Goal: Task Accomplishment & Management: Use online tool/utility

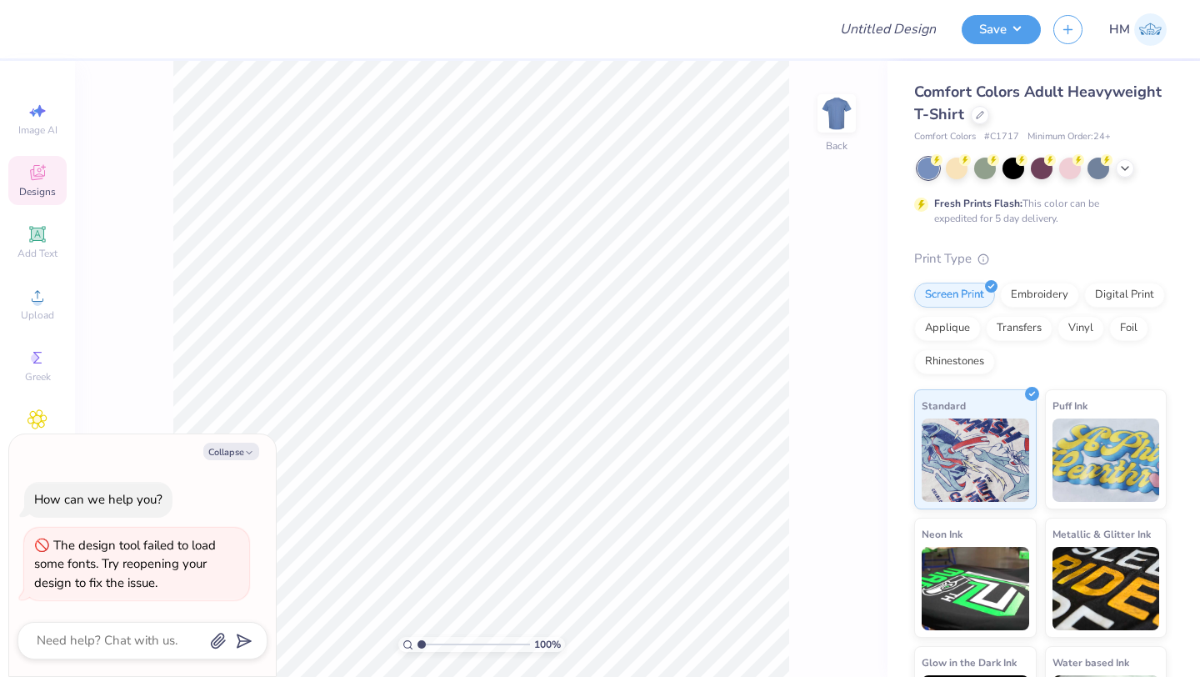
click at [1119, 33] on span "HM" at bounding box center [1119, 29] width 21 height 19
click at [980, 110] on icon at bounding box center [980, 113] width 8 height 8
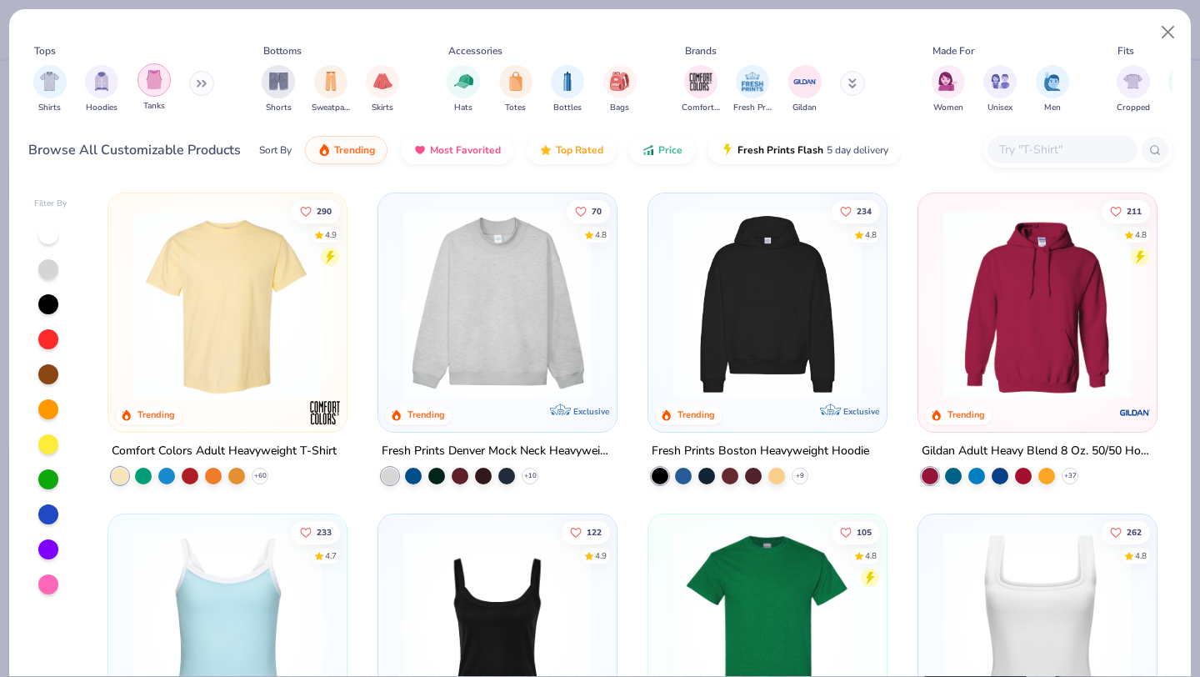
click at [158, 85] on img "filter for Tanks" at bounding box center [154, 79] width 18 height 19
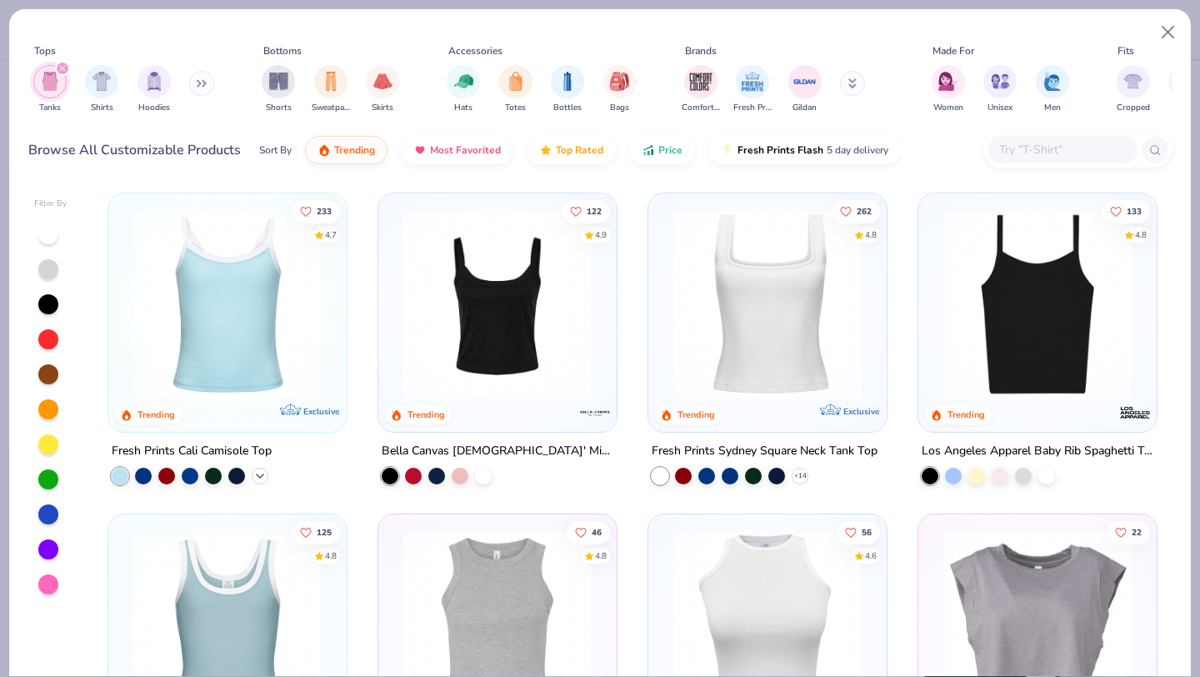
click at [263, 475] on icon at bounding box center [259, 475] width 13 height 13
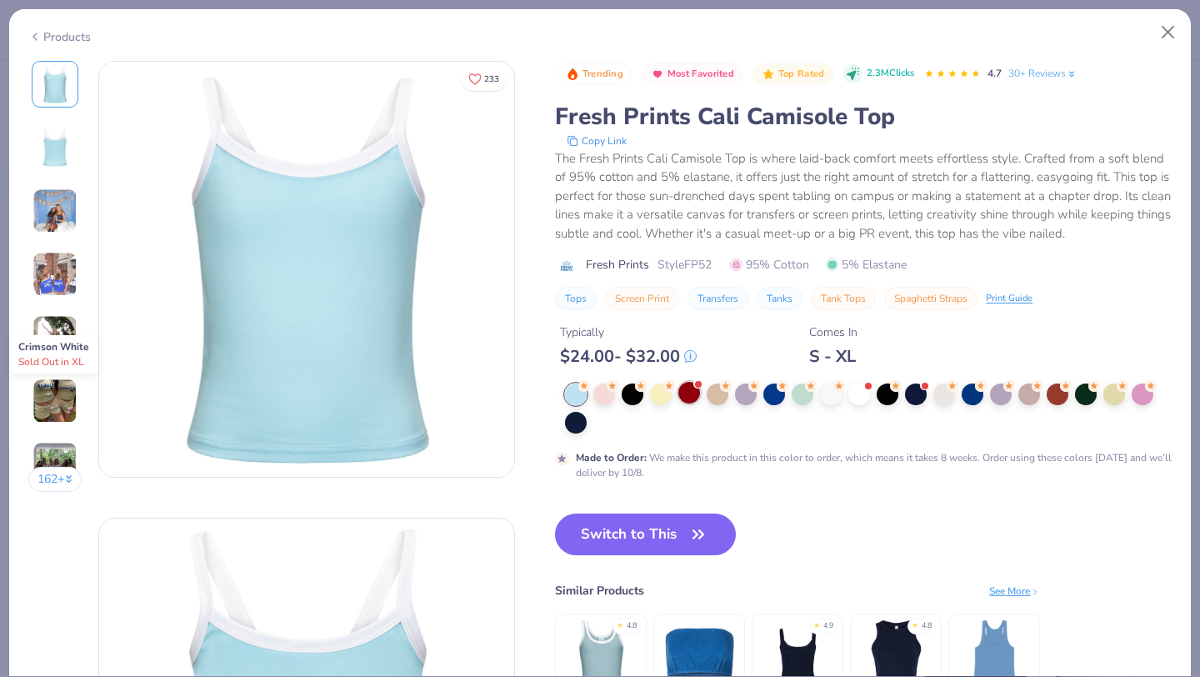
click at [691, 389] on div at bounding box center [689, 393] width 22 height 22
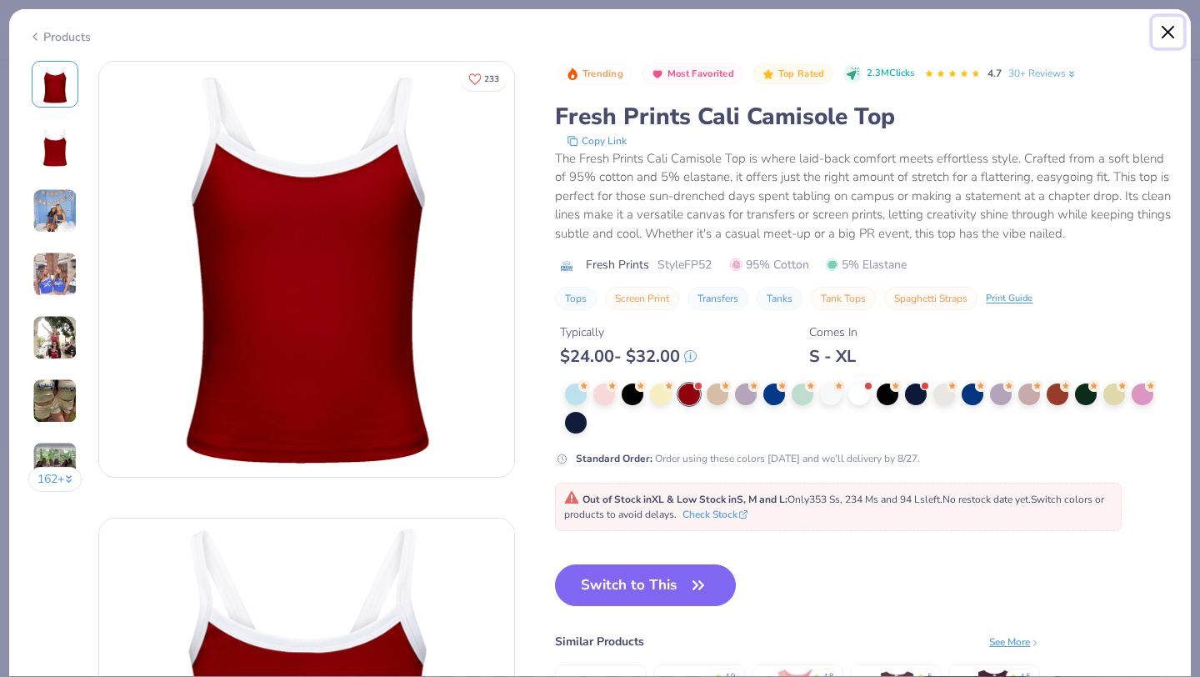
click at [1172, 23] on button "Close" at bounding box center [1169, 33] width 32 height 32
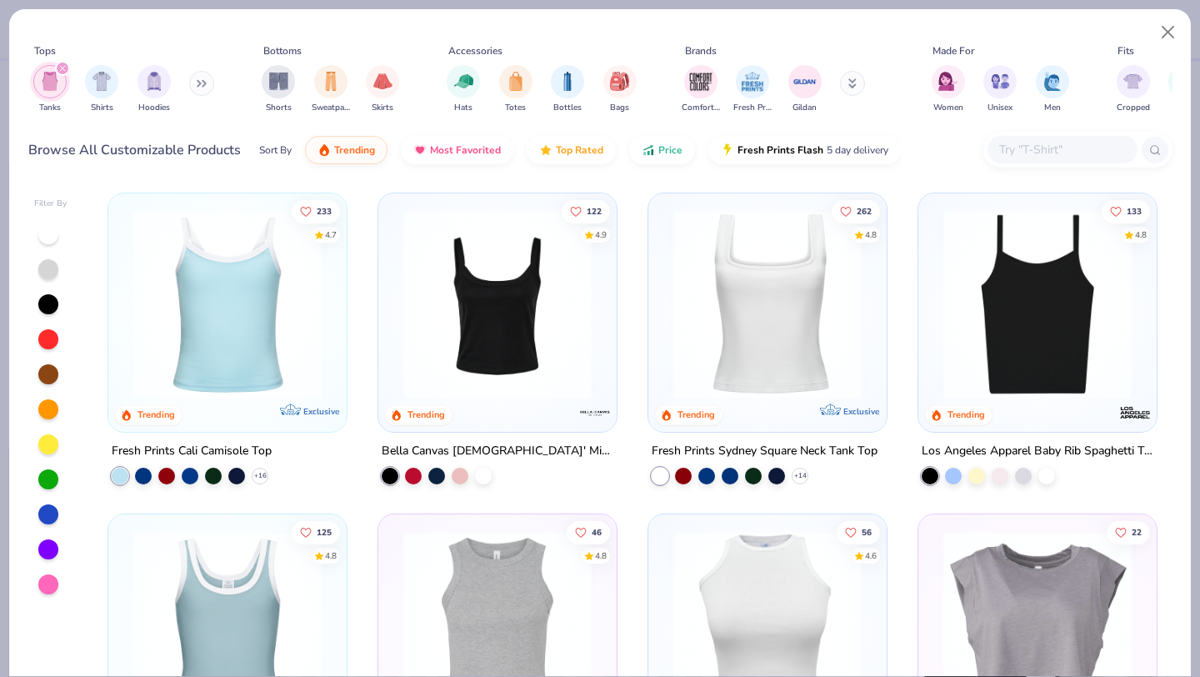
click at [1055, 314] on img at bounding box center [1037, 304] width 205 height 188
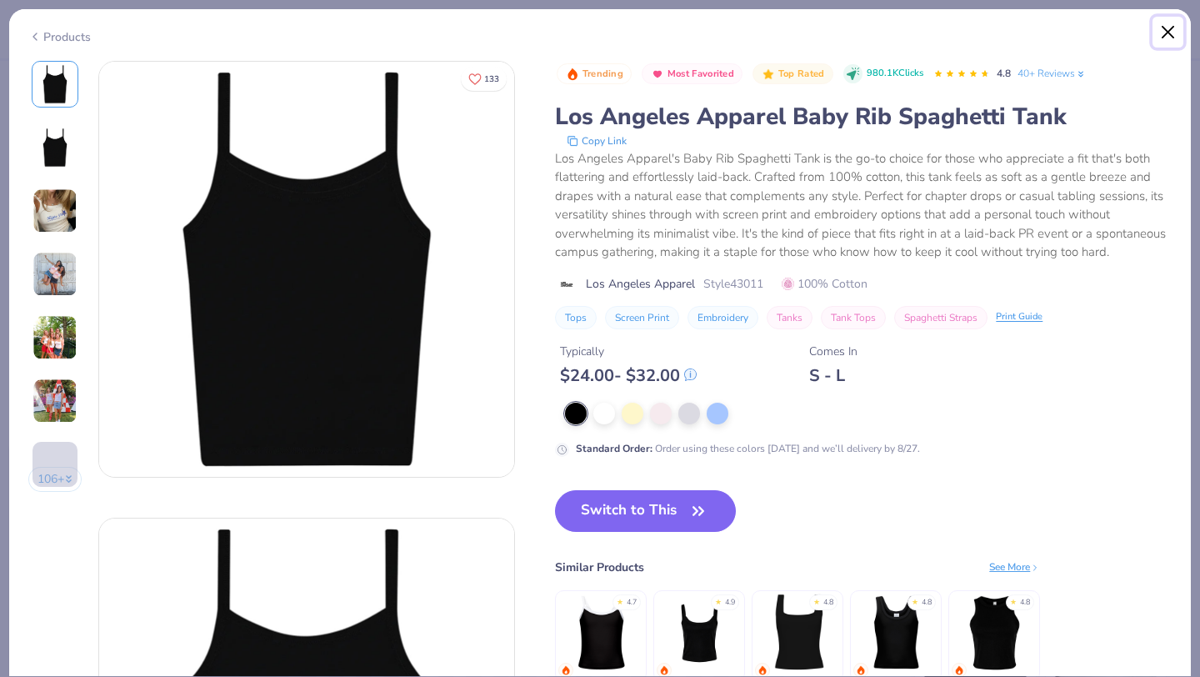
click at [1164, 35] on button "Close" at bounding box center [1169, 33] width 32 height 32
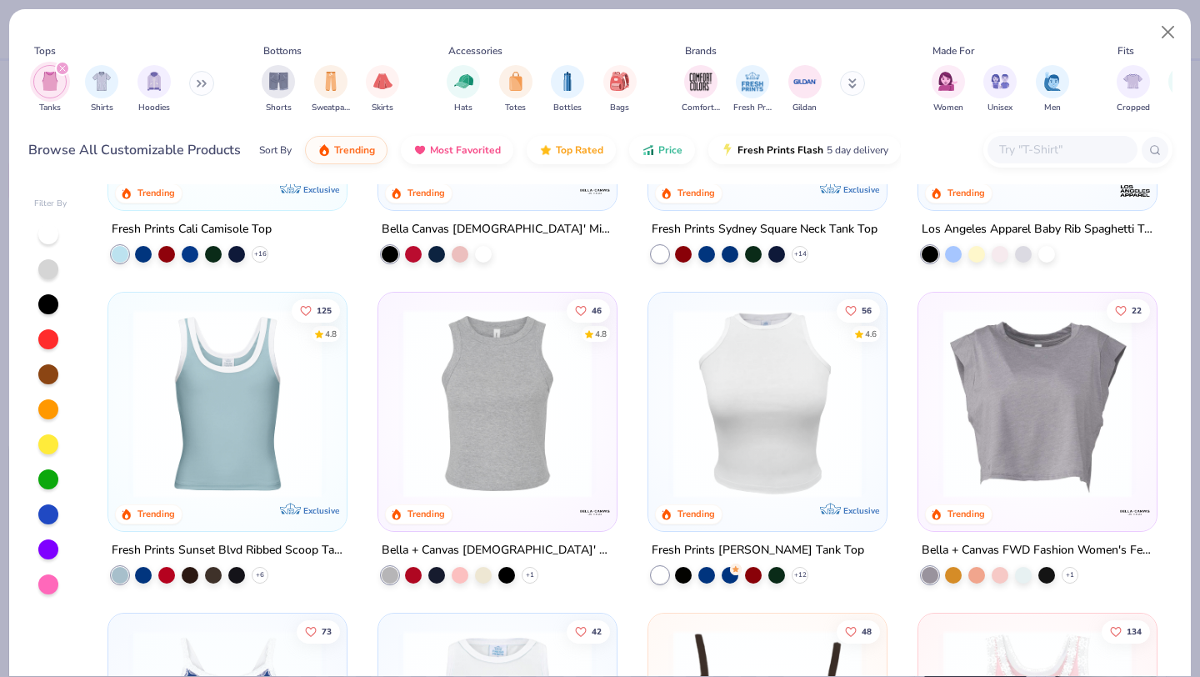
scroll to position [223, 0]
click at [55, 338] on div at bounding box center [48, 339] width 20 height 20
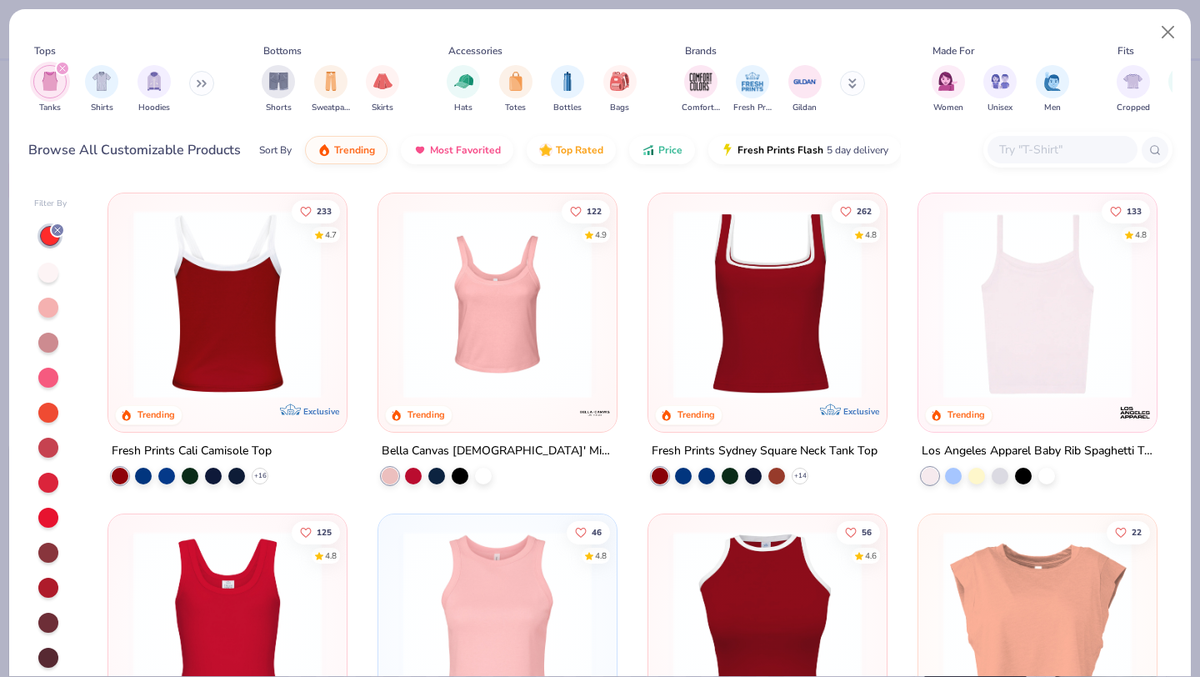
click at [229, 319] on img at bounding box center [227, 304] width 205 height 188
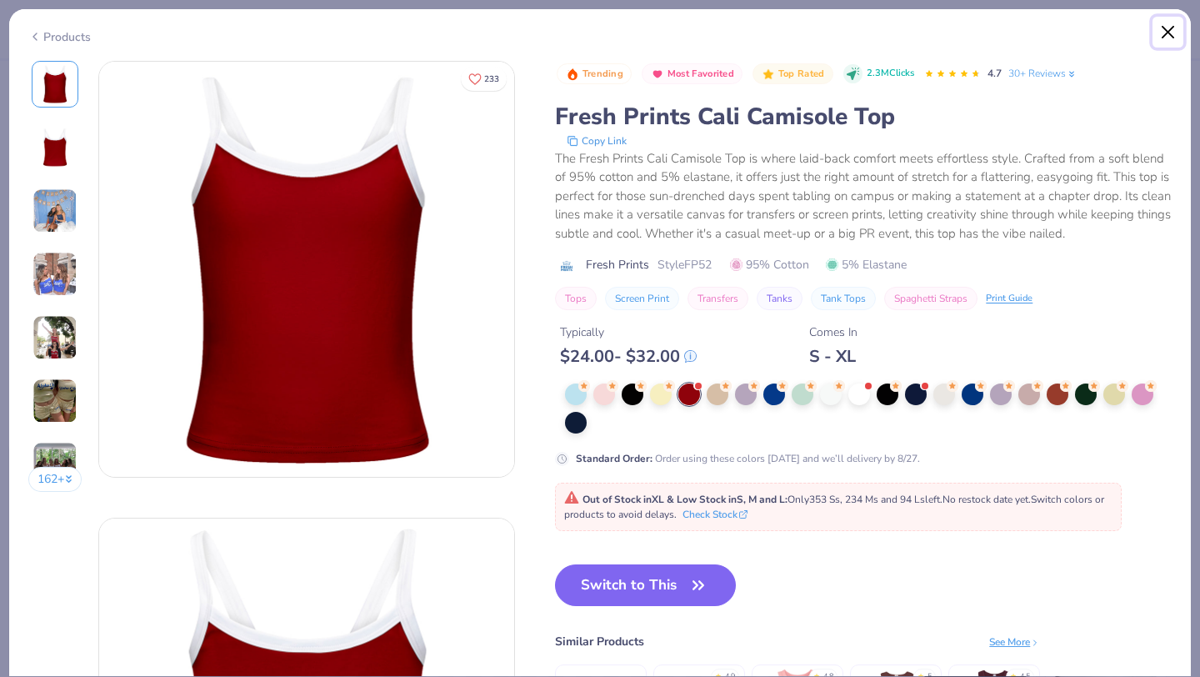
click at [1158, 30] on button "Close" at bounding box center [1169, 33] width 32 height 32
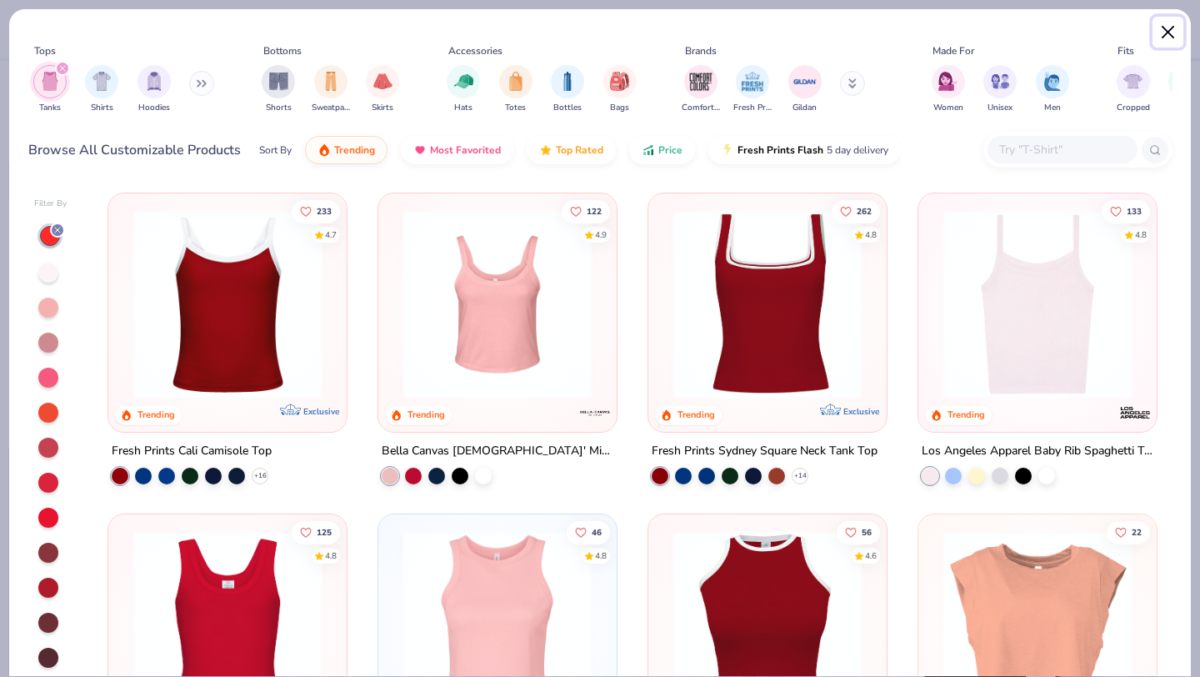
click at [1171, 28] on button "Close" at bounding box center [1169, 33] width 32 height 32
type textarea "x"
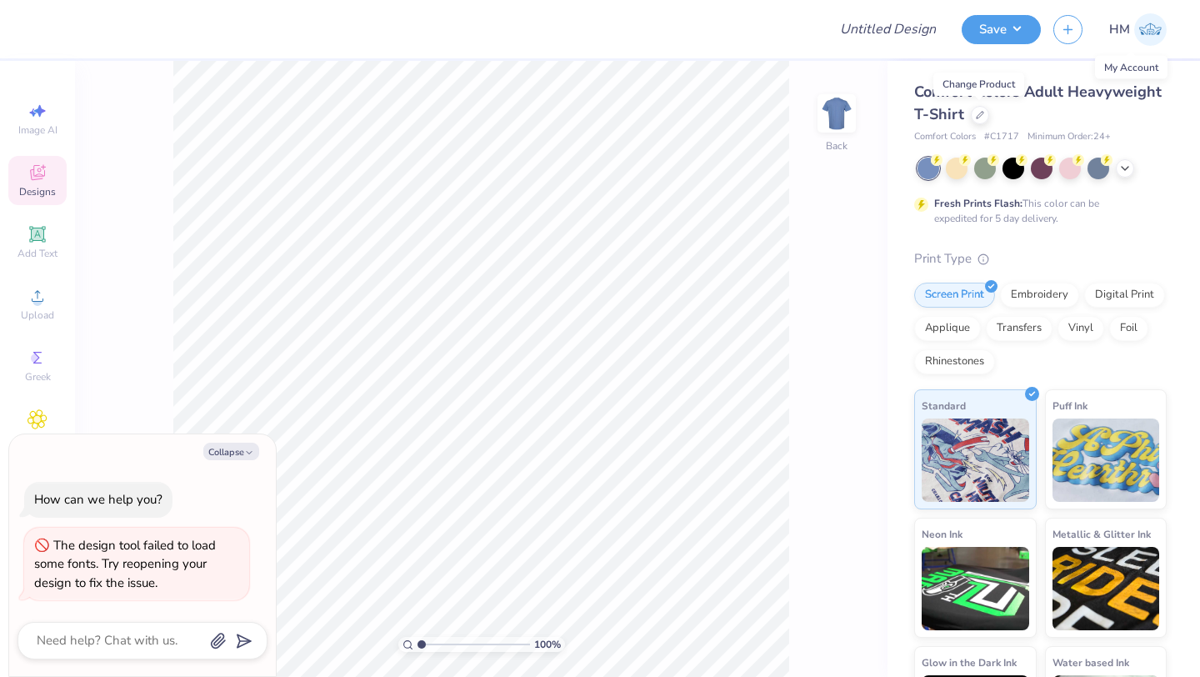
click at [1137, 26] on img at bounding box center [1150, 29] width 33 height 33
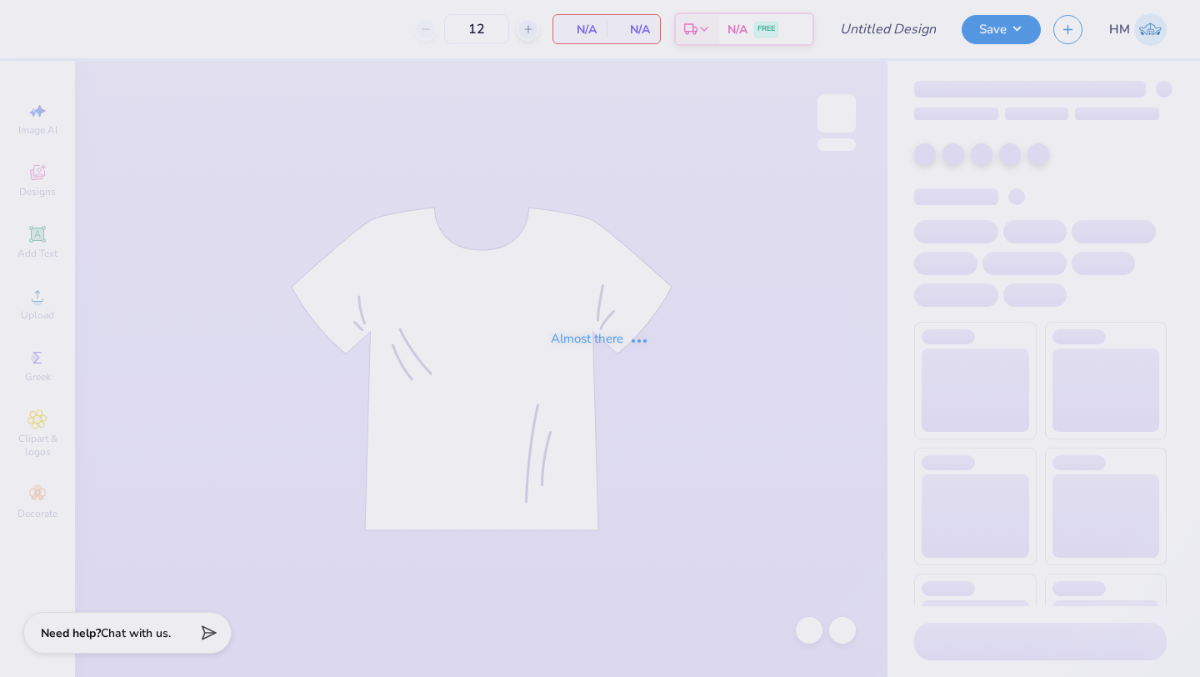
type input "50"
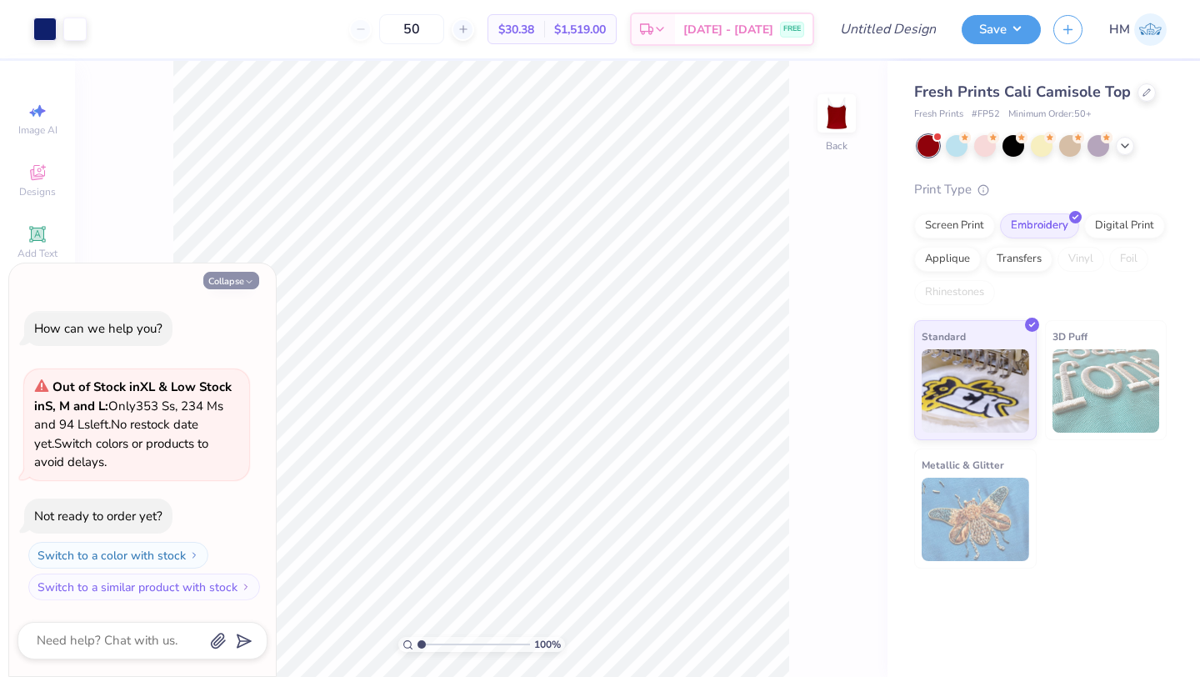
click at [242, 284] on button "Collapse" at bounding box center [231, 281] width 56 height 18
type textarea "x"
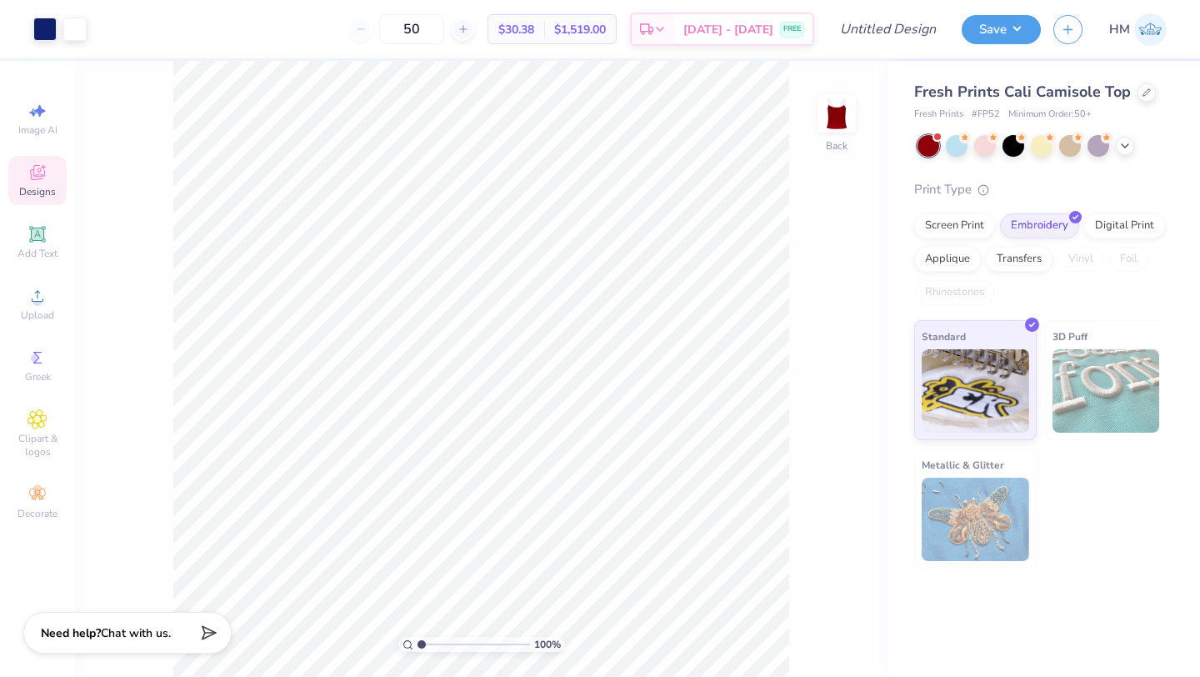
click at [39, 175] on icon at bounding box center [38, 173] width 20 height 20
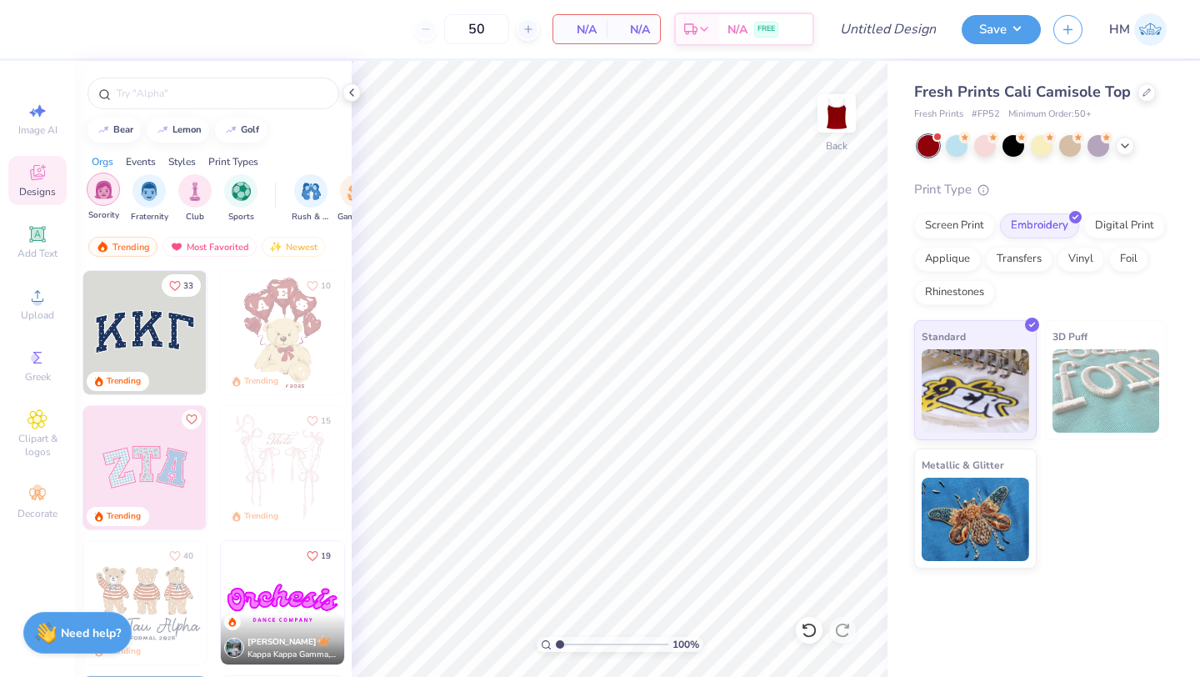
click at [112, 193] on img "filter for Sorority" at bounding box center [103, 189] width 19 height 19
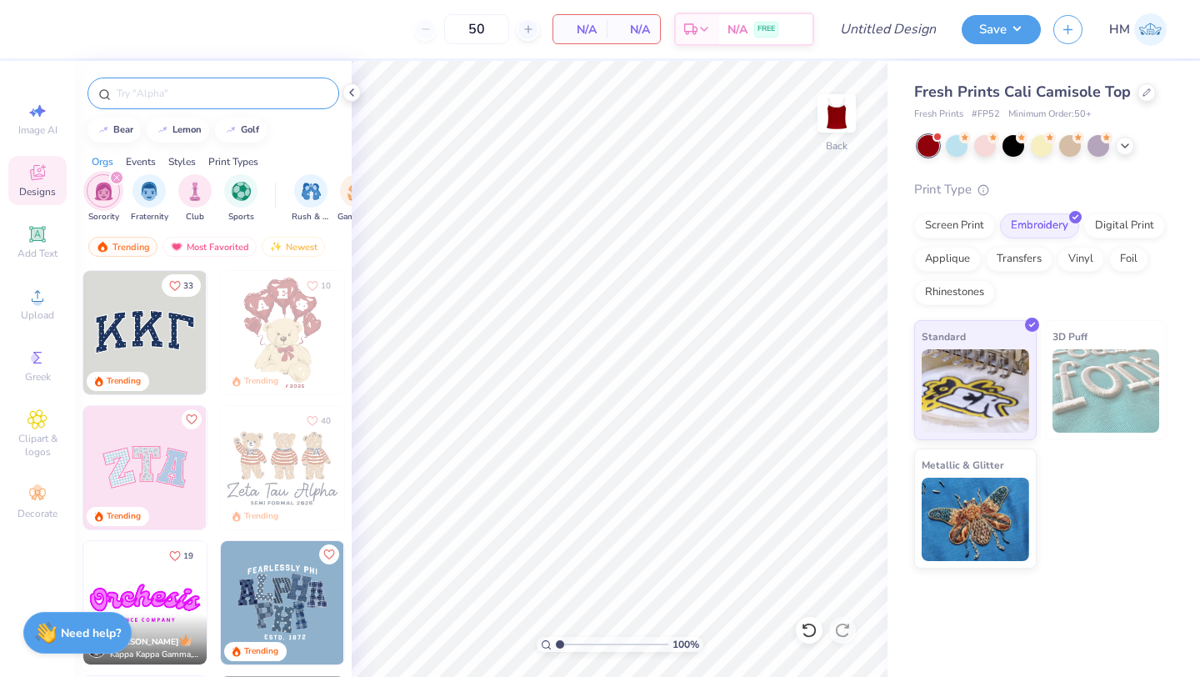
click at [161, 104] on div at bounding box center [214, 94] width 252 height 32
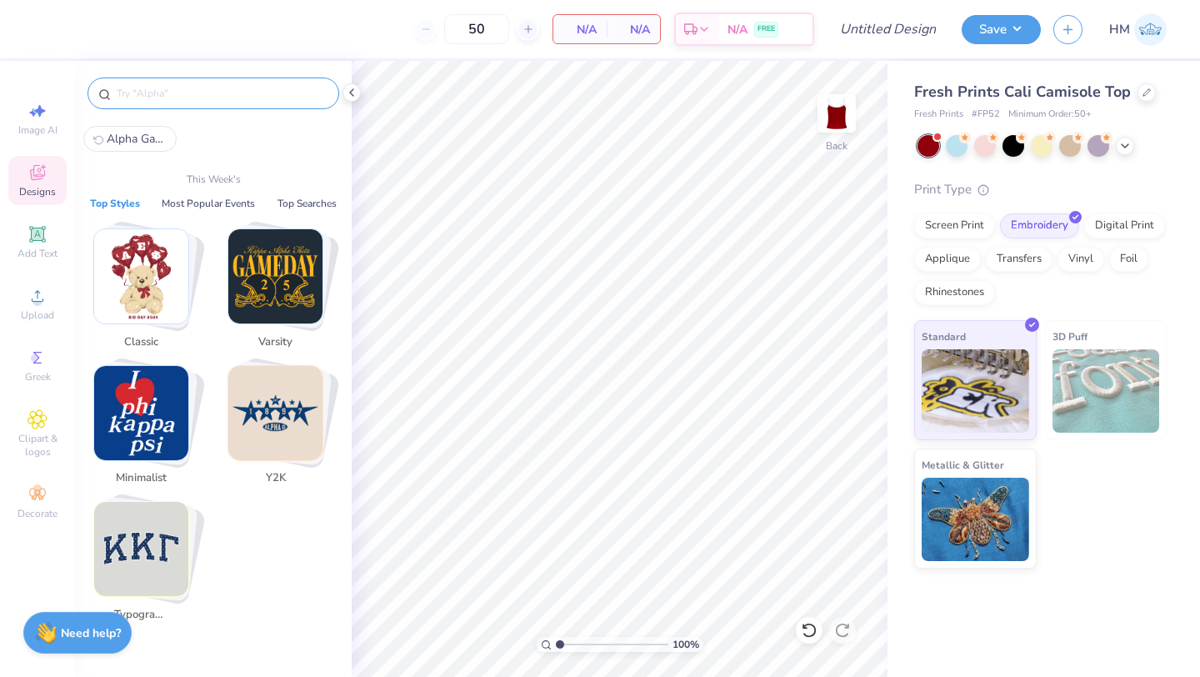
click at [162, 98] on input "text" at bounding box center [221, 93] width 213 height 17
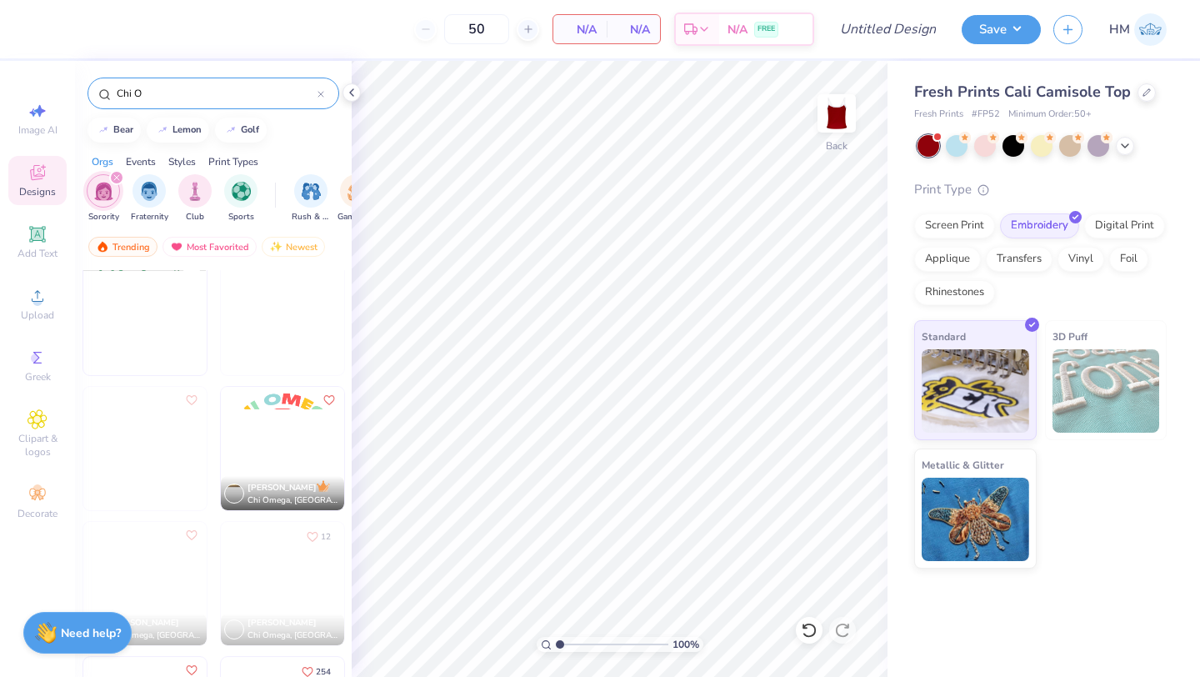
scroll to position [299, 0]
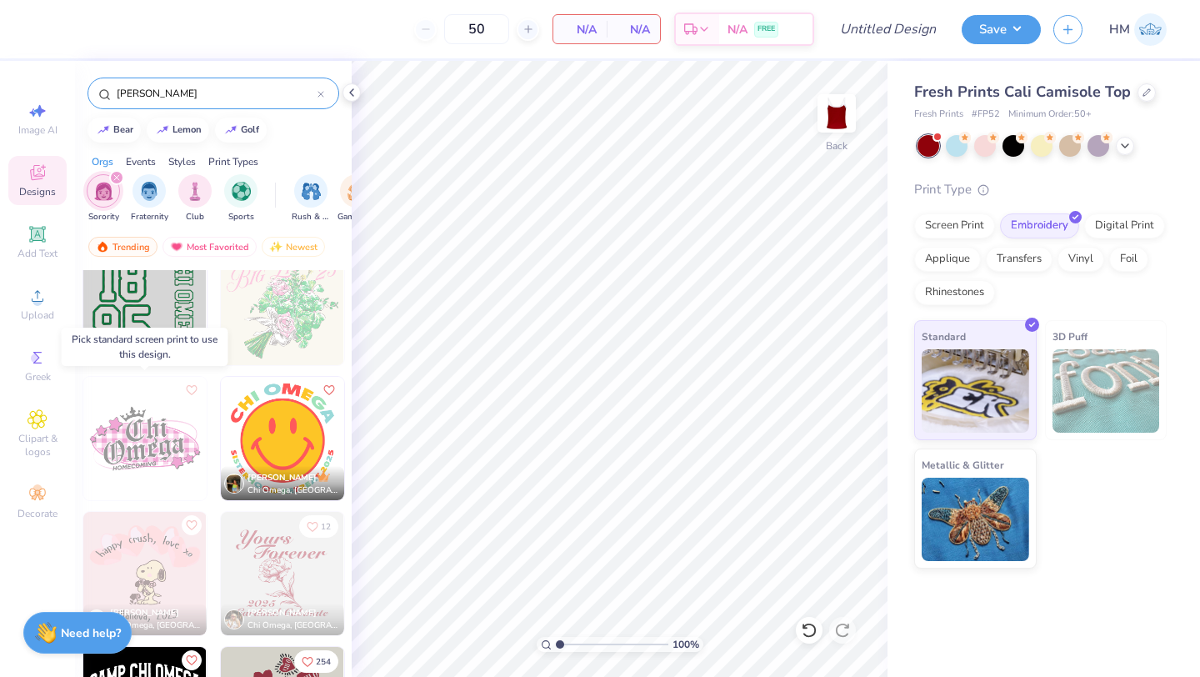
type input "Chi Omega"
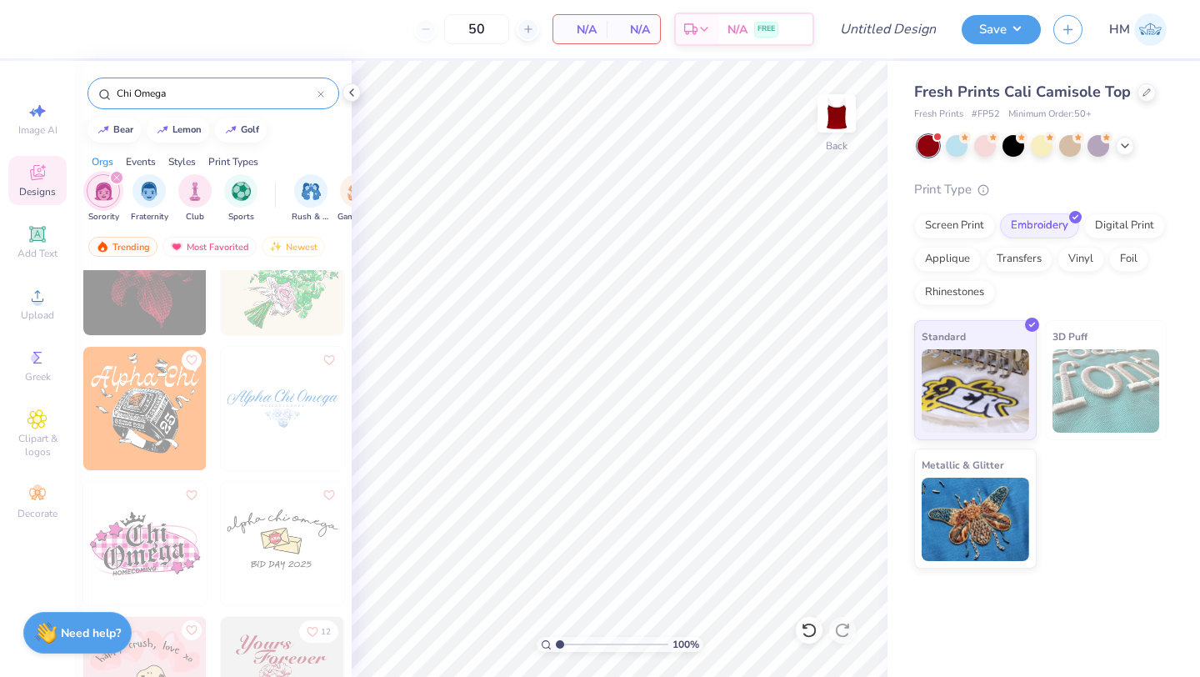
scroll to position [989, 0]
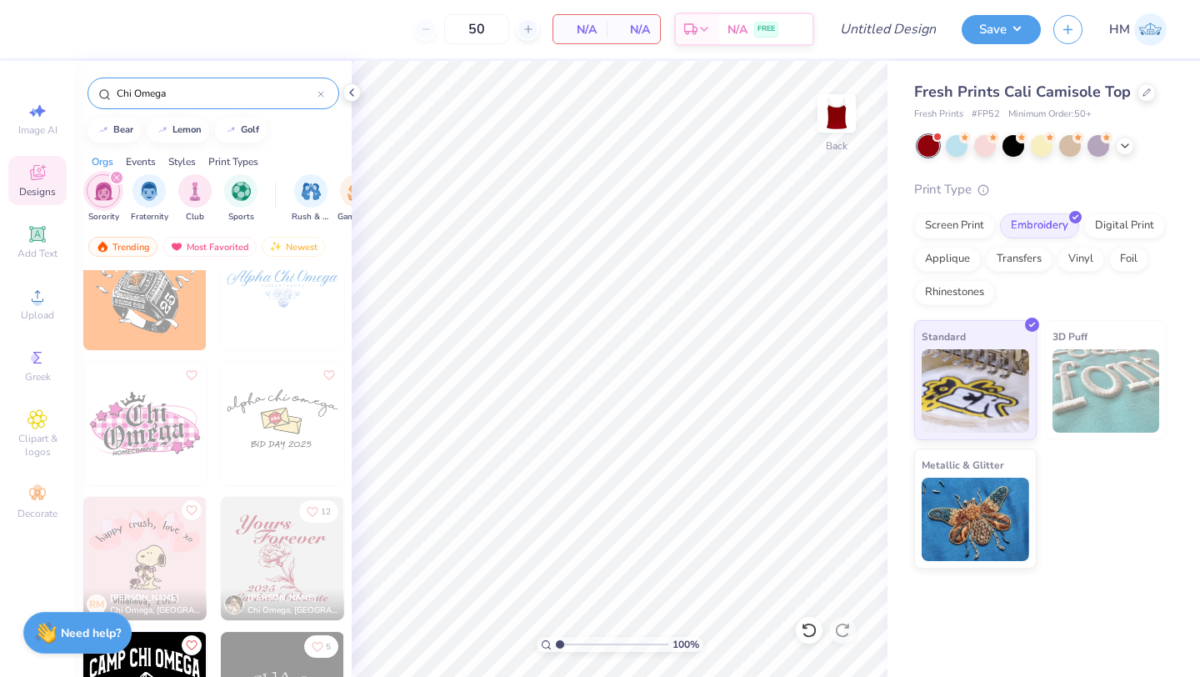
click at [202, 100] on input "Chi Omega" at bounding box center [216, 93] width 203 height 17
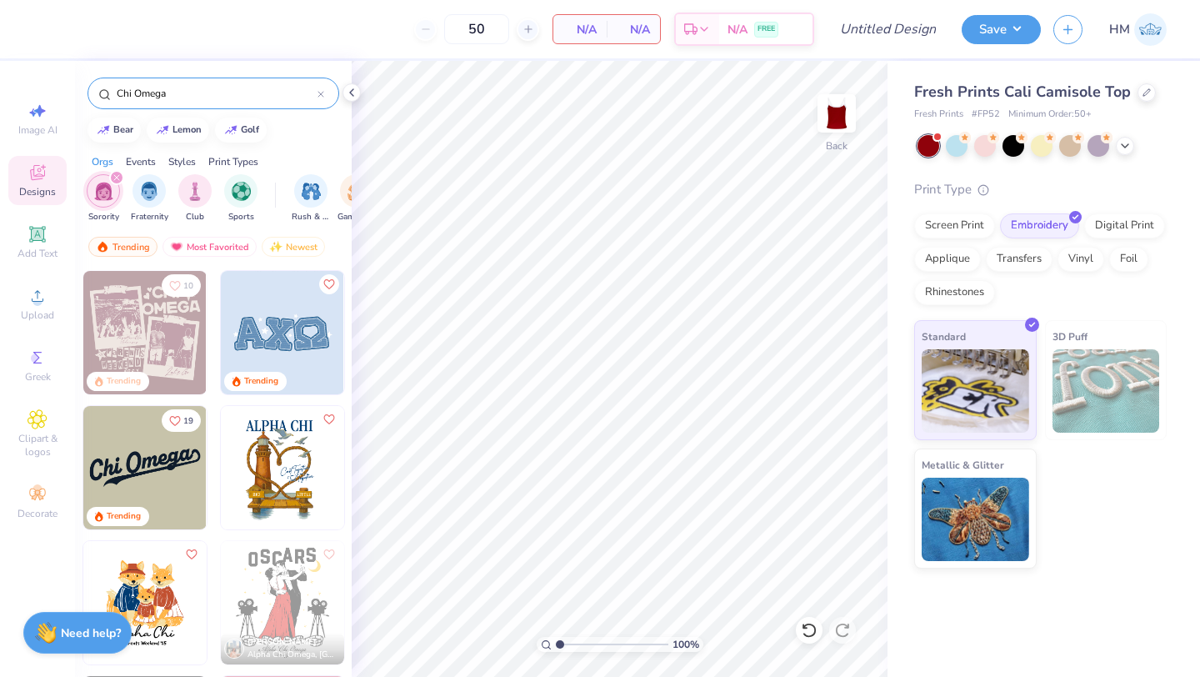
click at [202, 100] on input "Chi Omega" at bounding box center [216, 93] width 203 height 17
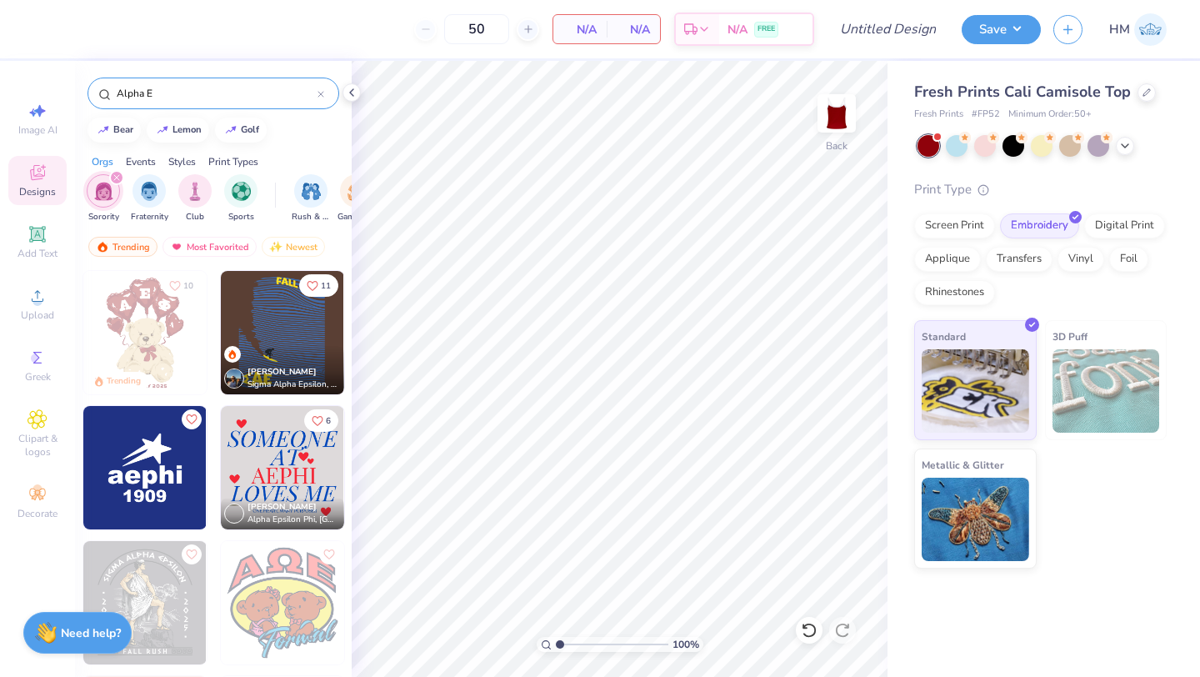
type input "Alpha Ep"
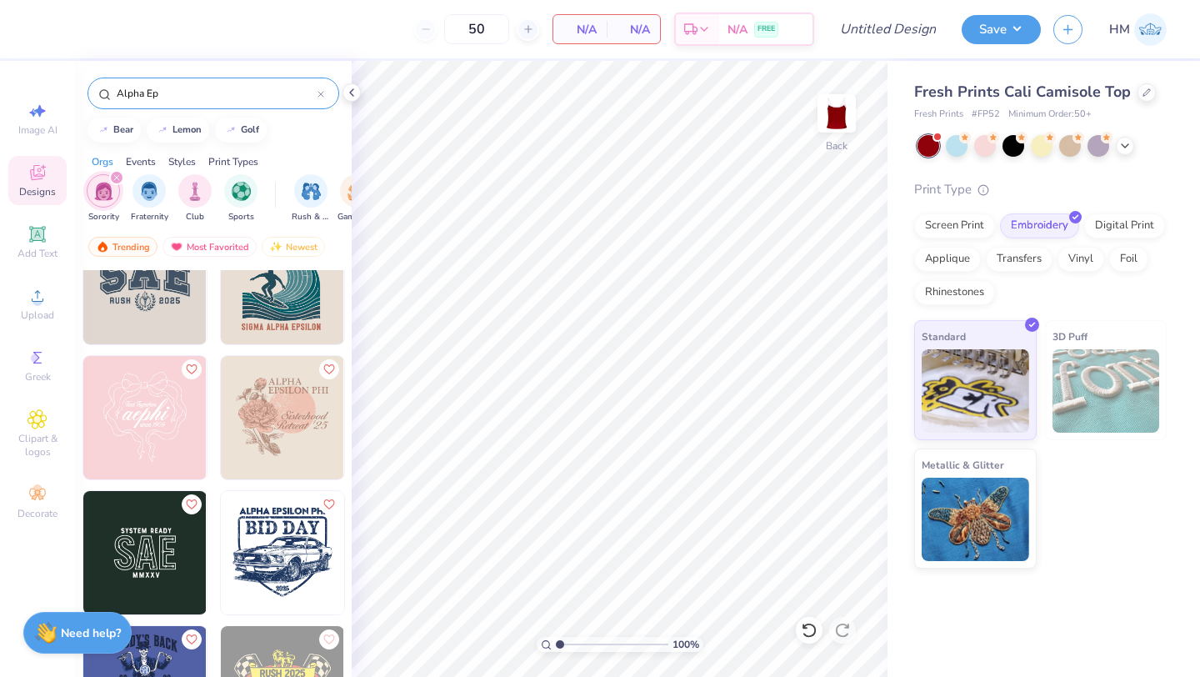
scroll to position [1462, 0]
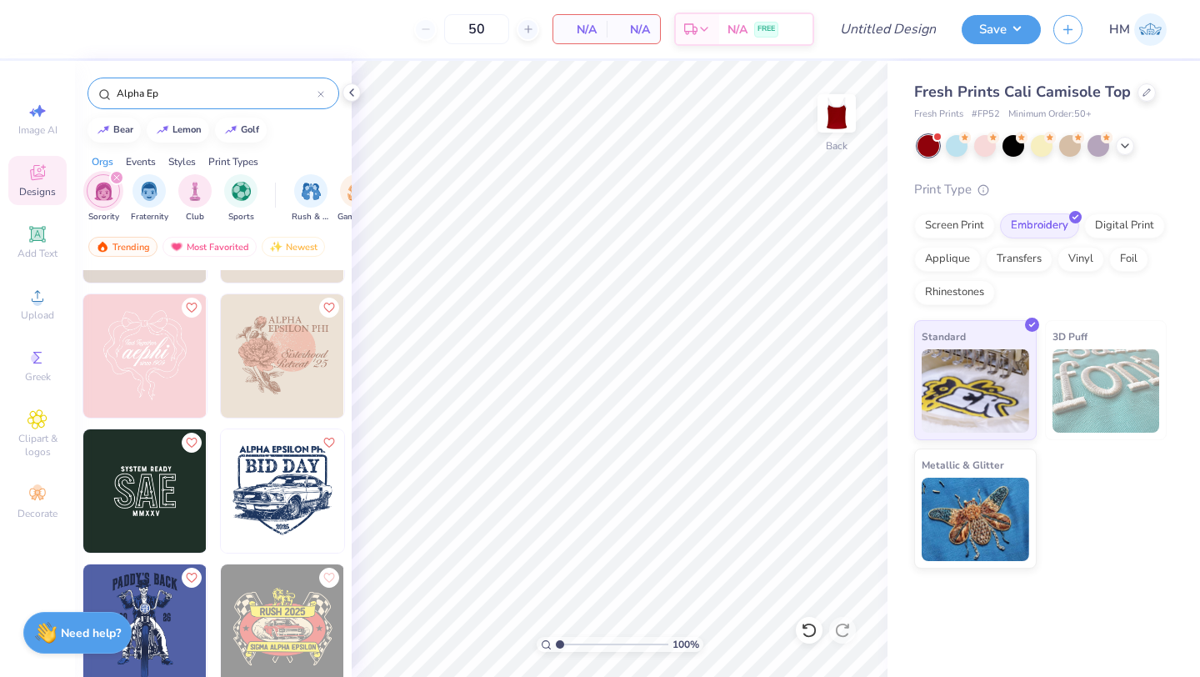
click at [321, 100] on div at bounding box center [321, 93] width 7 height 15
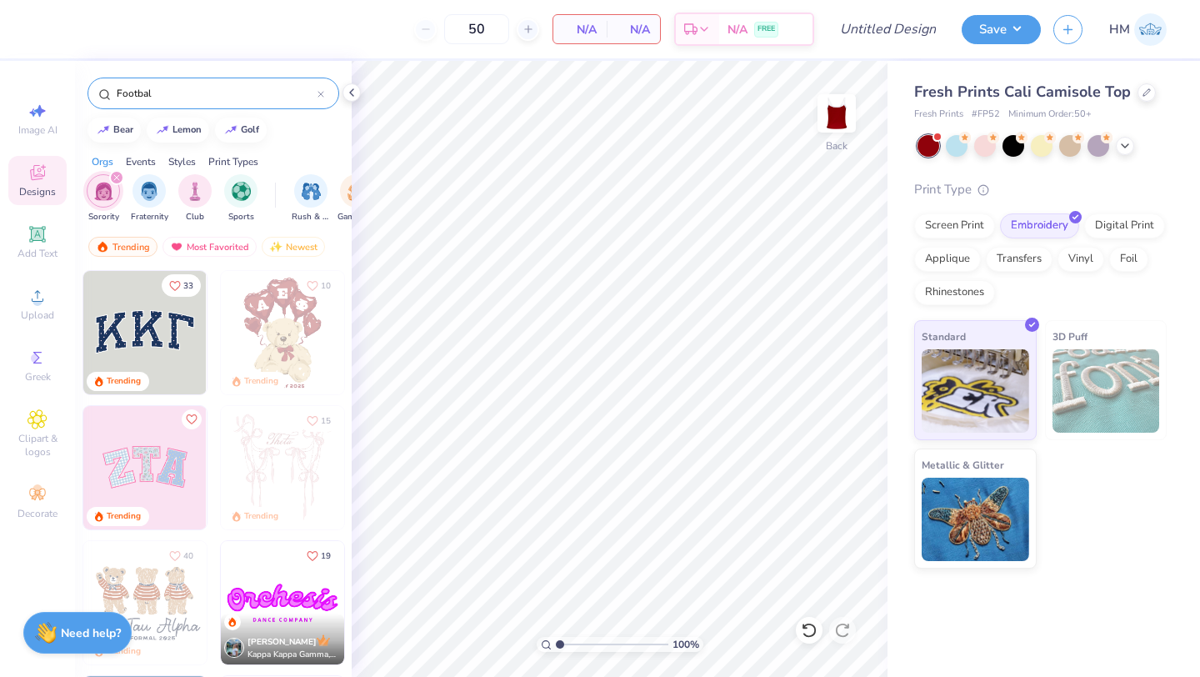
type input "Football"
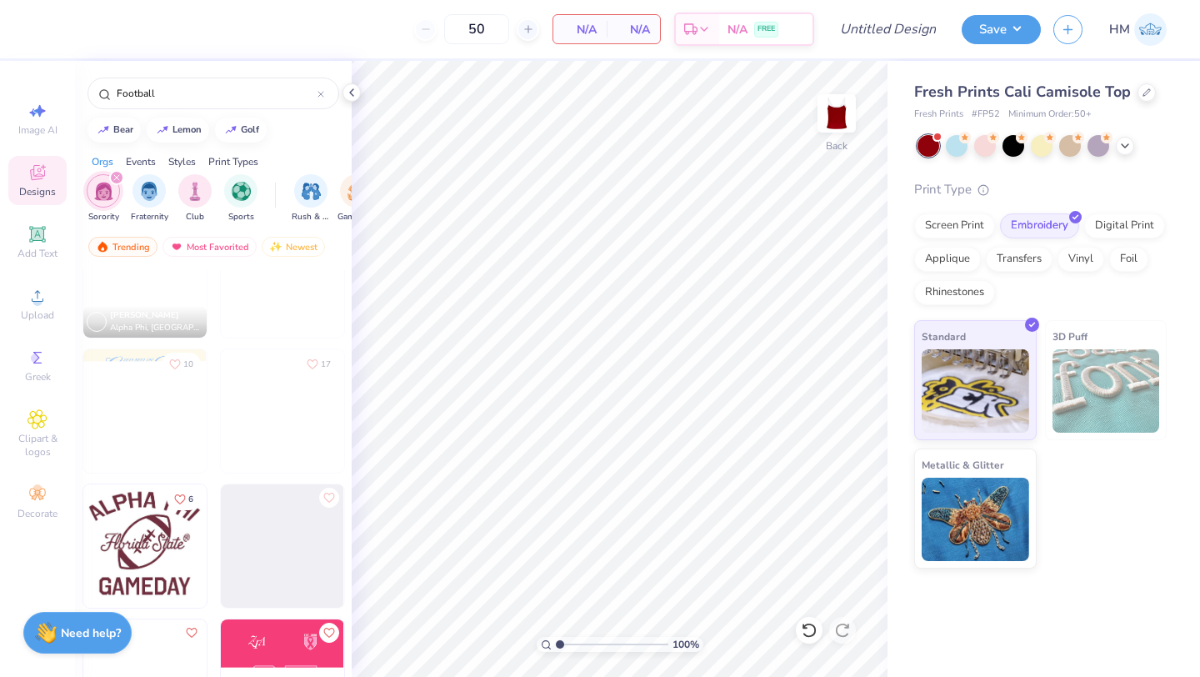
scroll to position [1735, 0]
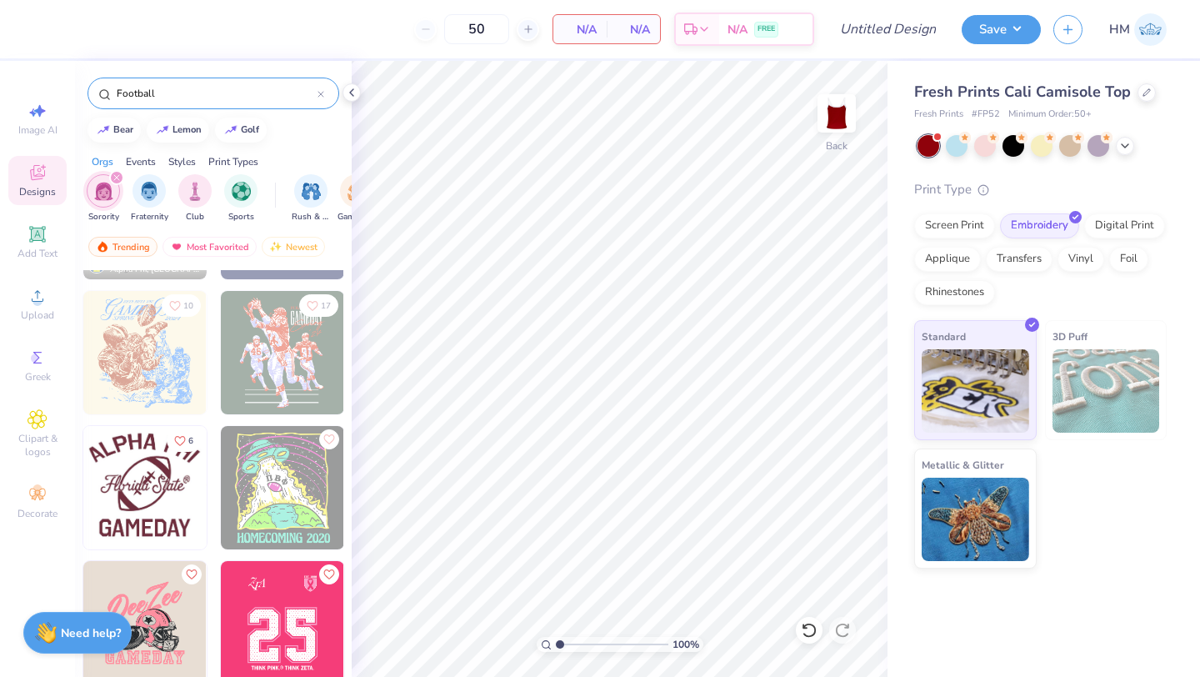
click at [322, 93] on icon at bounding box center [320, 94] width 5 height 5
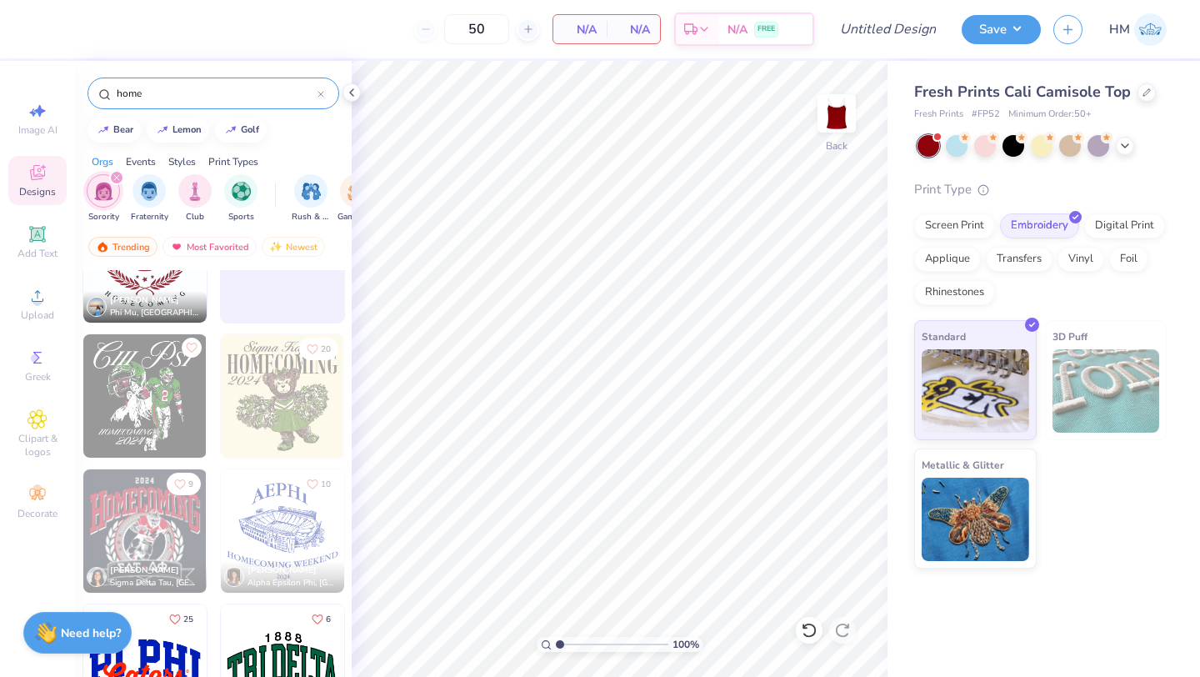
scroll to position [5605, 0]
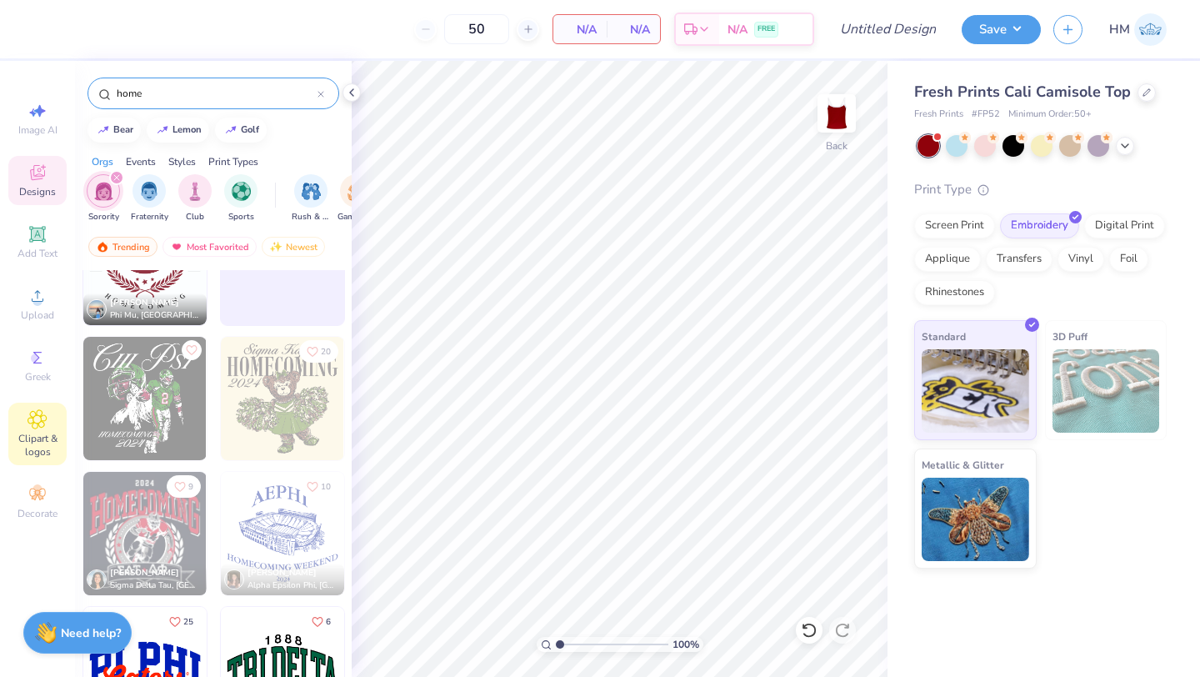
type input "home"
click at [29, 426] on icon at bounding box center [37, 419] width 19 height 20
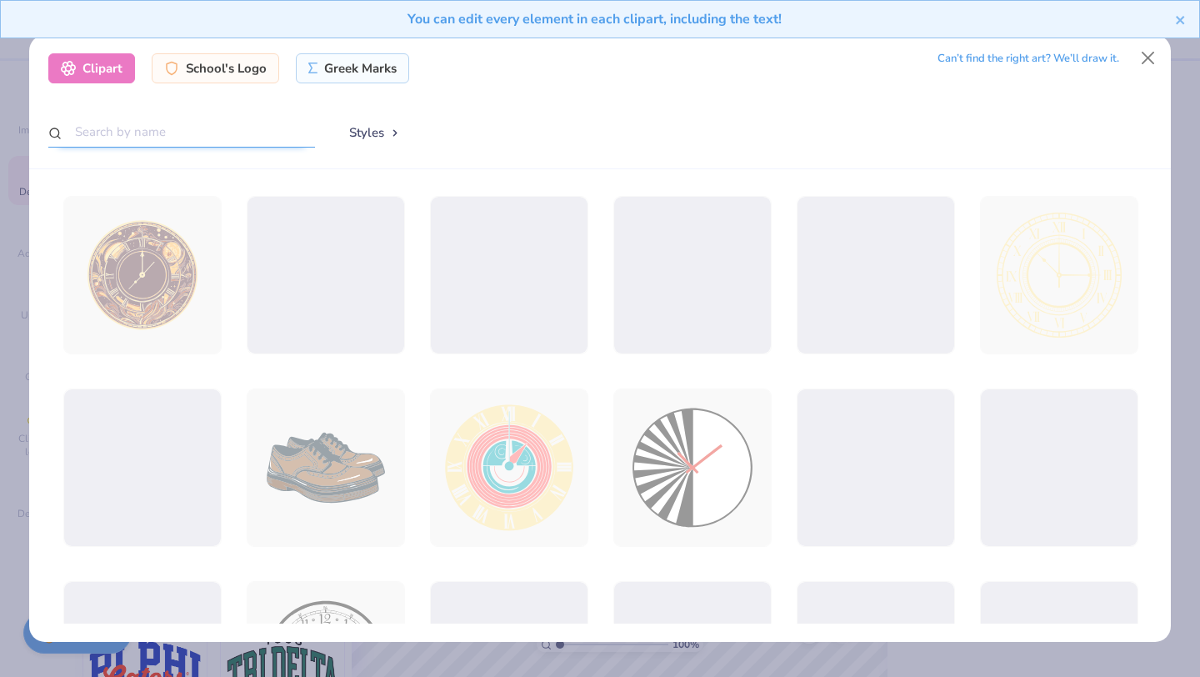
click at [146, 129] on input "text" at bounding box center [181, 132] width 267 height 31
type input "G"
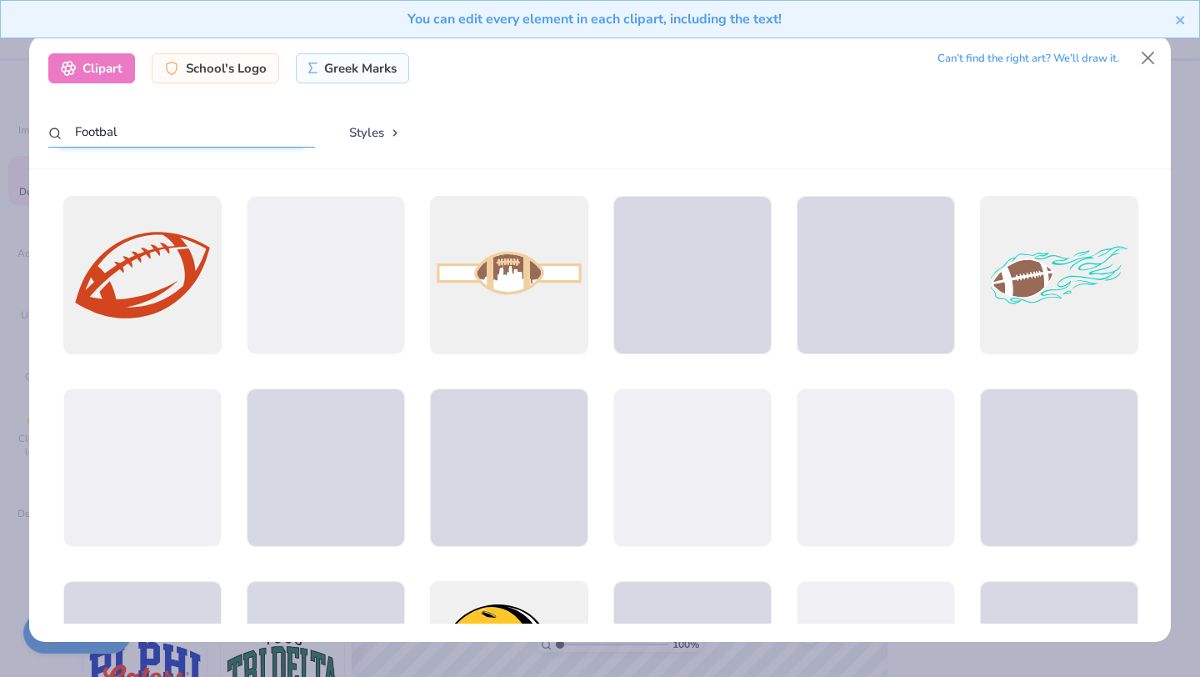
type input "Football"
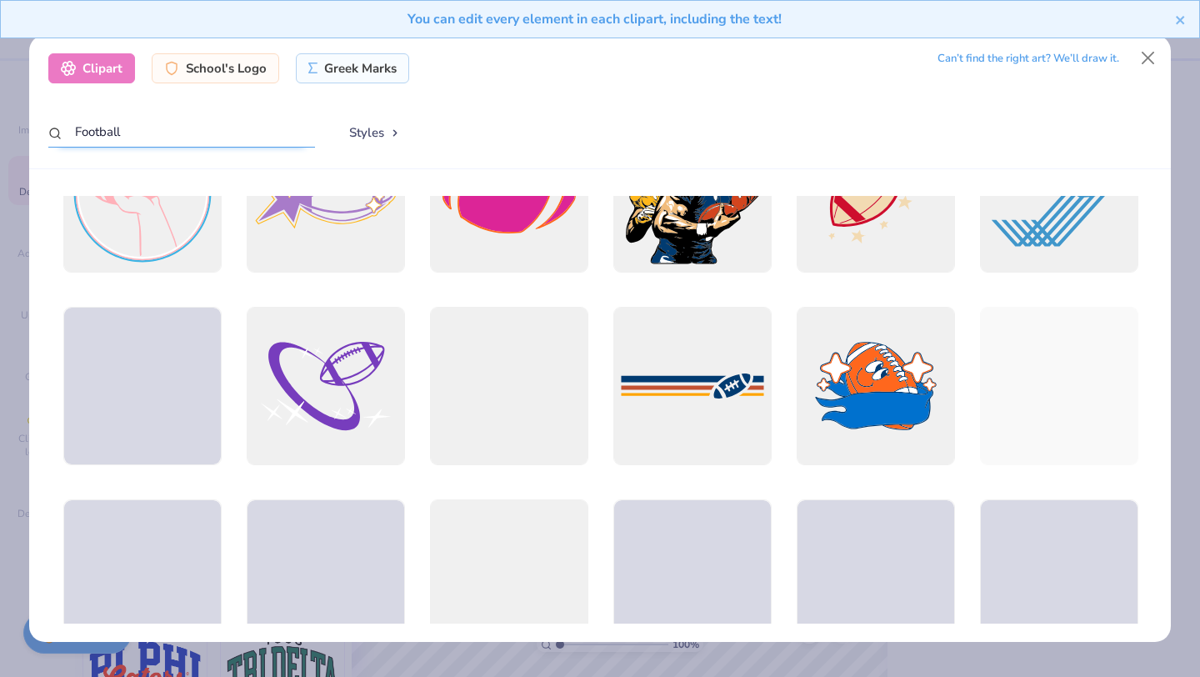
scroll to position [2531, 0]
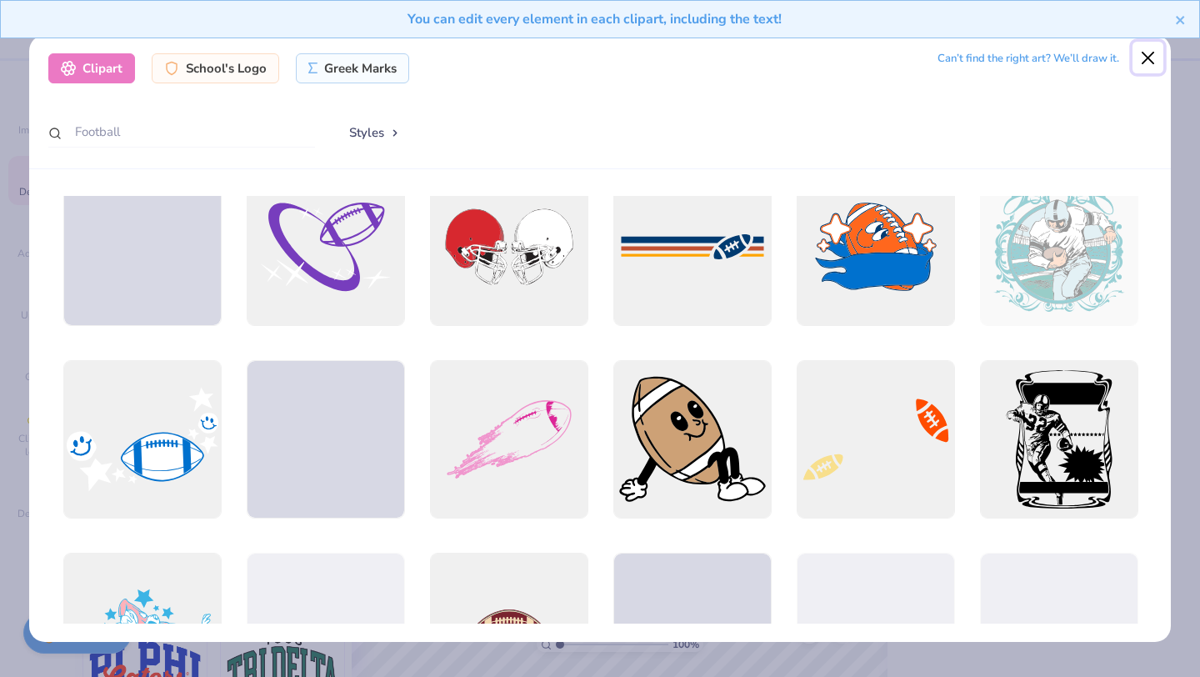
click at [1136, 57] on button "Close" at bounding box center [1149, 58] width 32 height 32
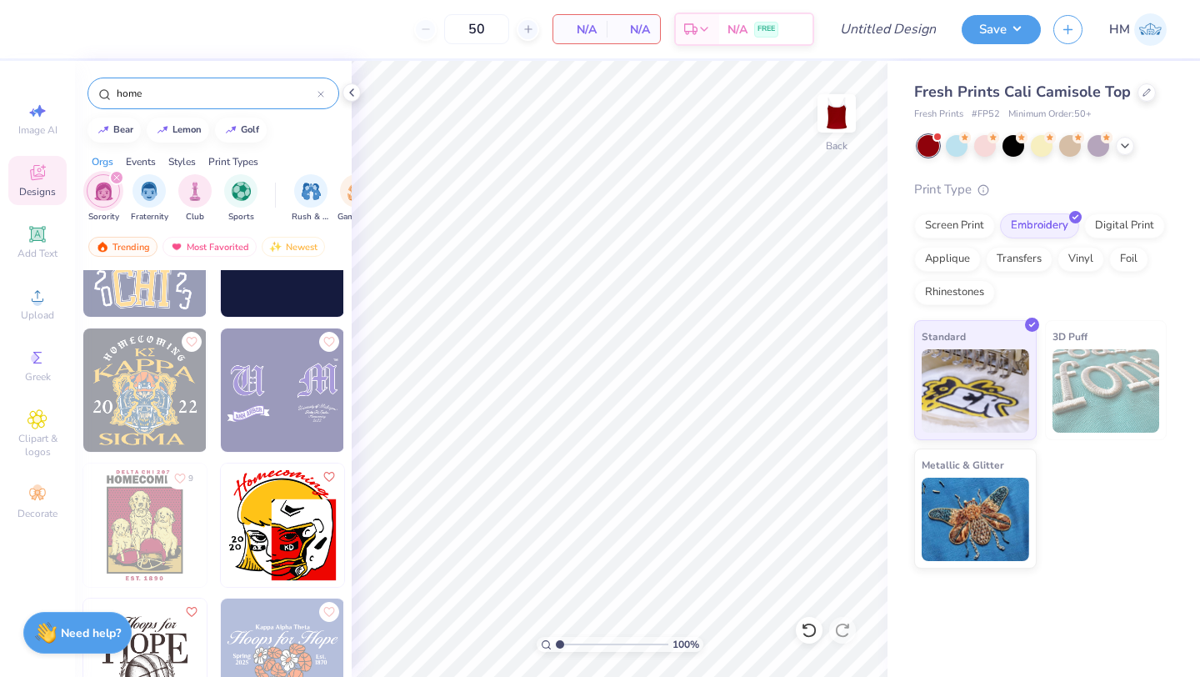
scroll to position [7911, 0]
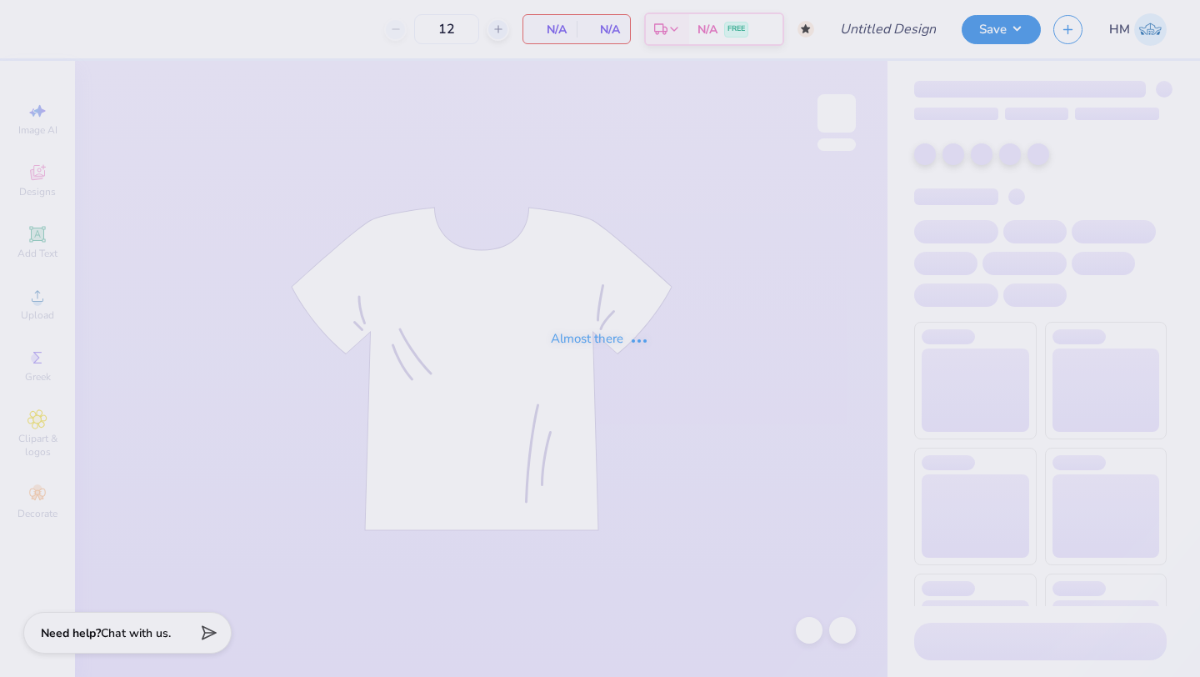
type input "50"
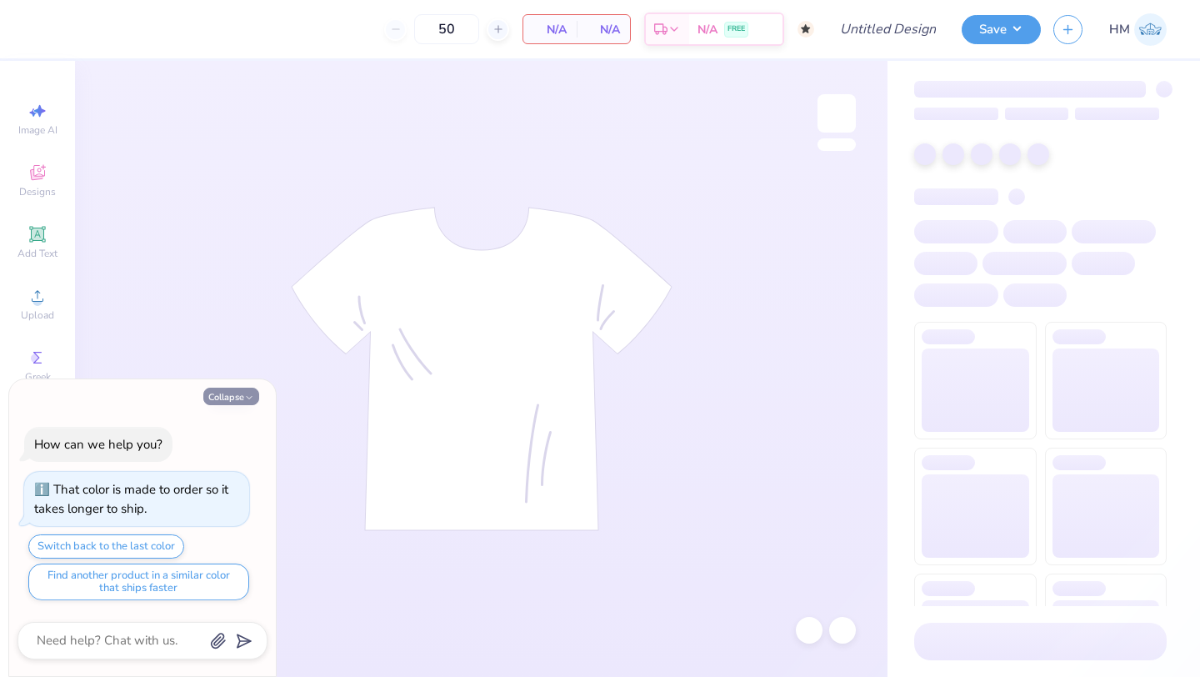
click at [228, 396] on button "Collapse" at bounding box center [231, 397] width 56 height 18
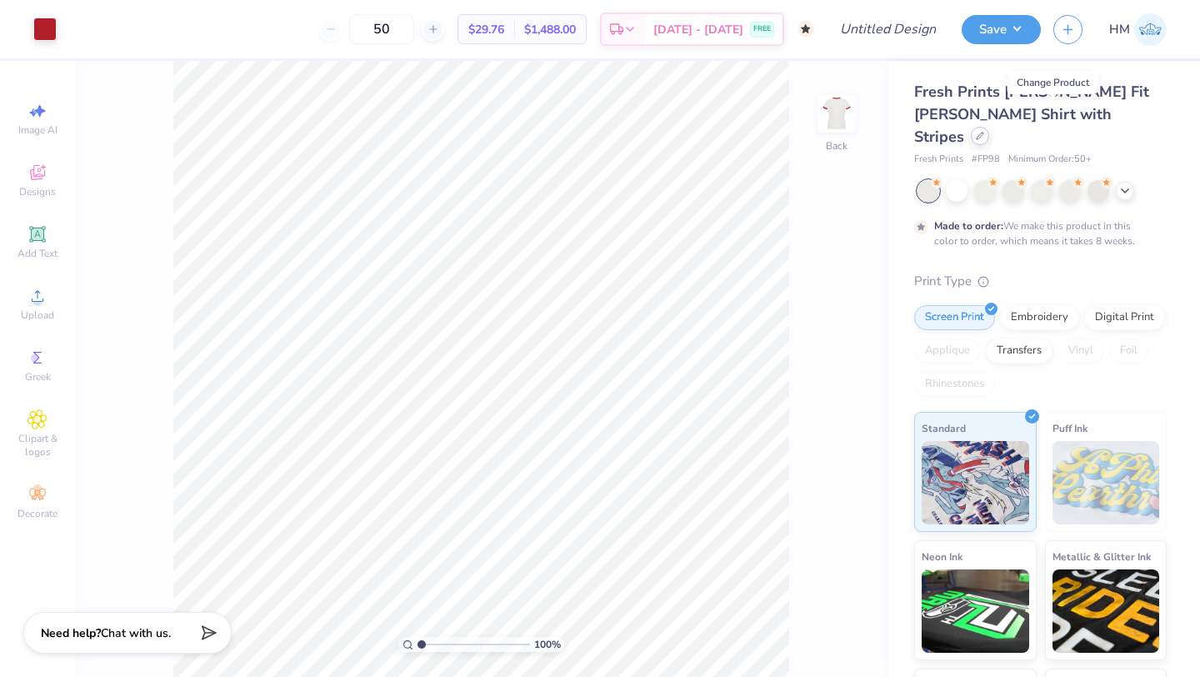
click at [984, 132] on icon at bounding box center [980, 136] width 8 height 8
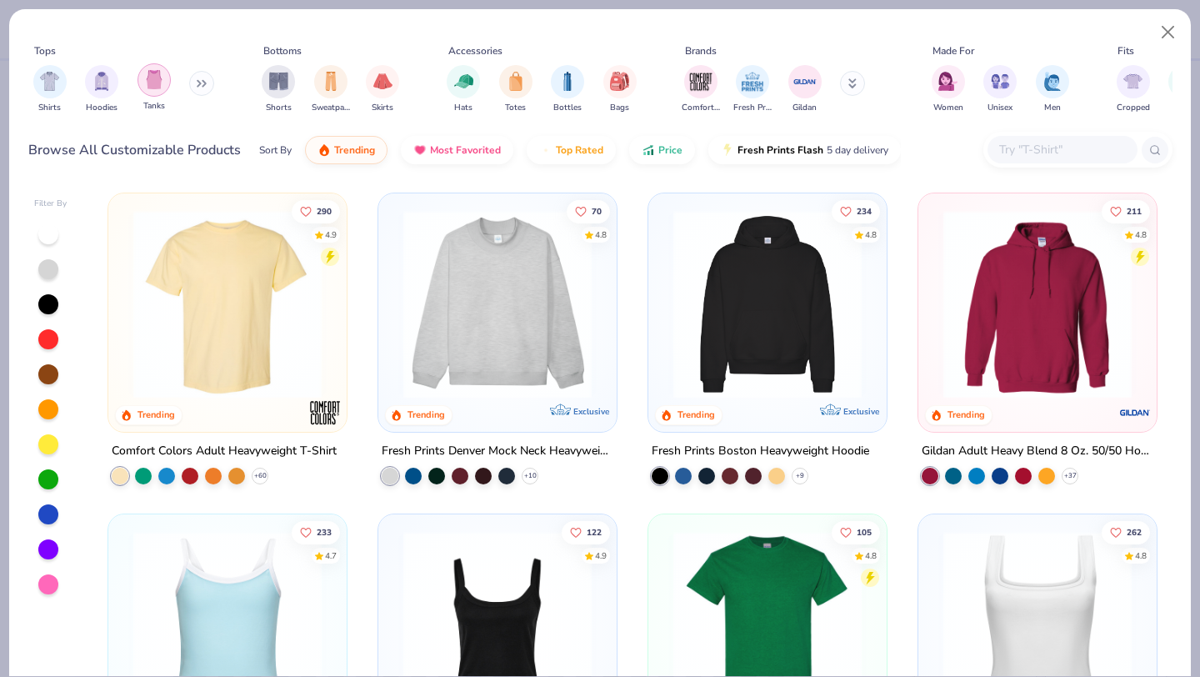
click at [145, 79] on img "filter for Tanks" at bounding box center [154, 79] width 18 height 19
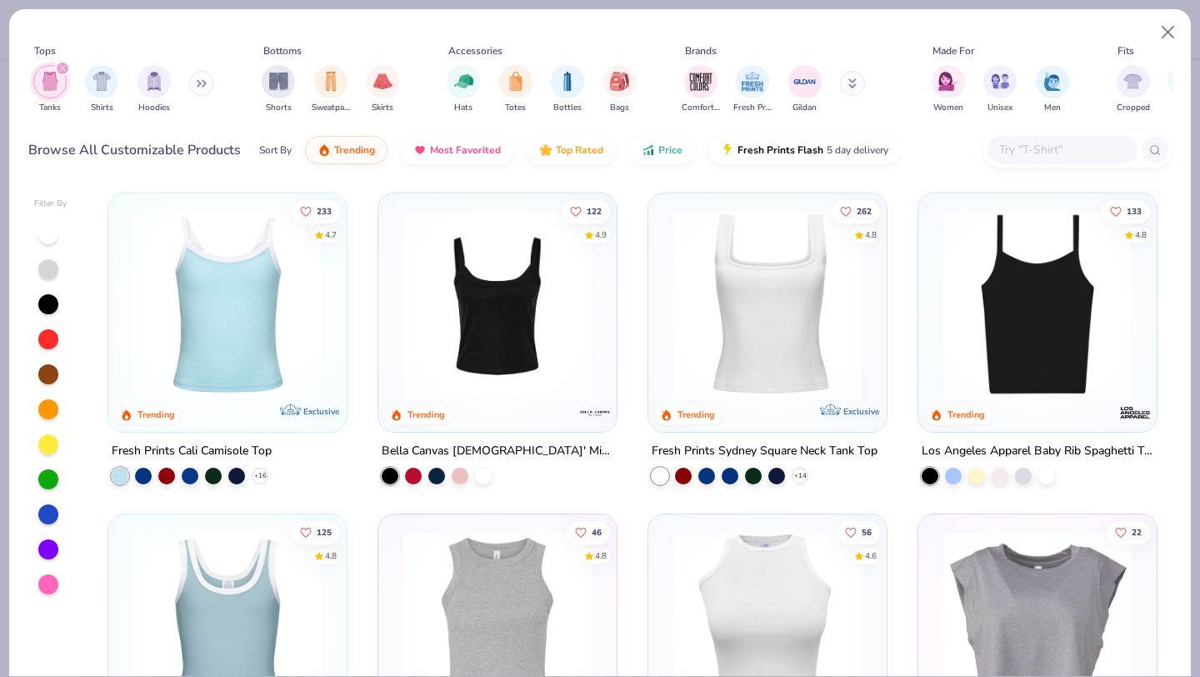
click at [43, 340] on div at bounding box center [48, 339] width 20 height 20
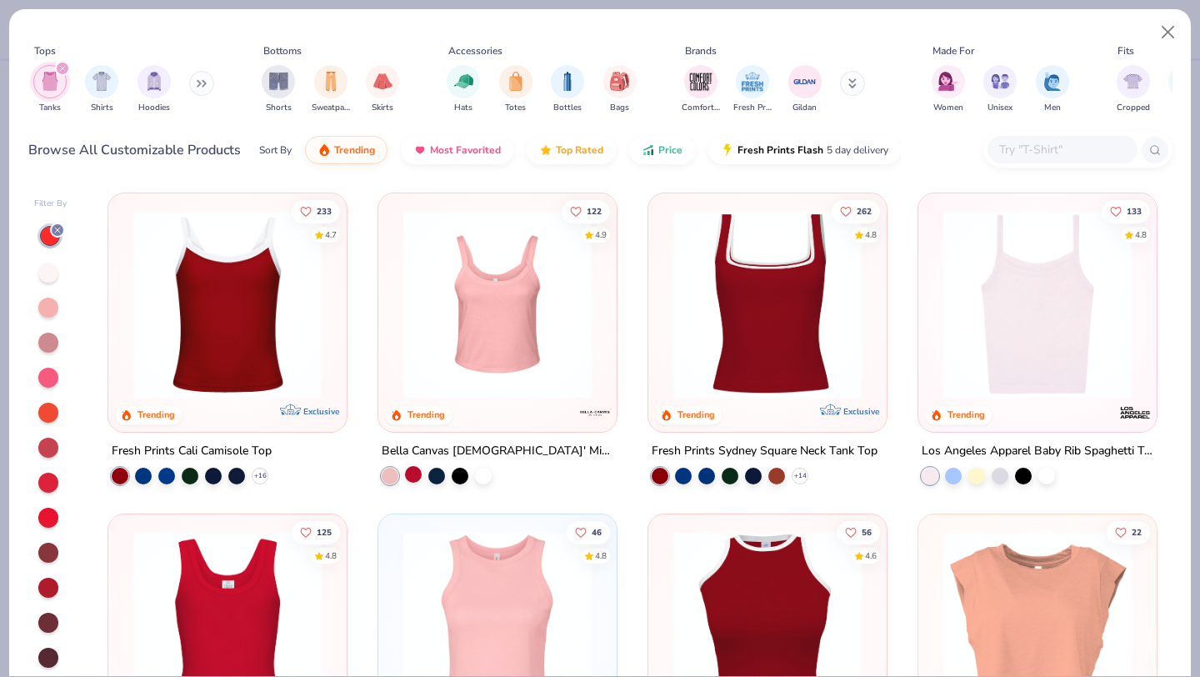
scroll to position [39, 0]
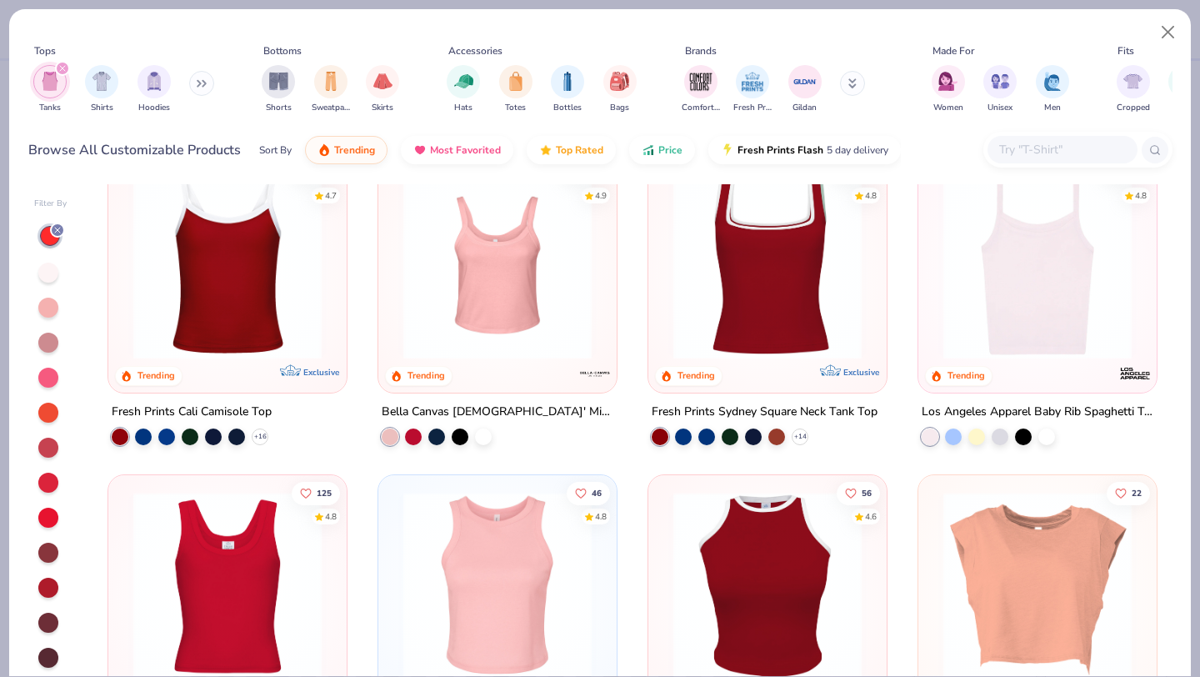
click at [218, 315] on img at bounding box center [227, 265] width 205 height 188
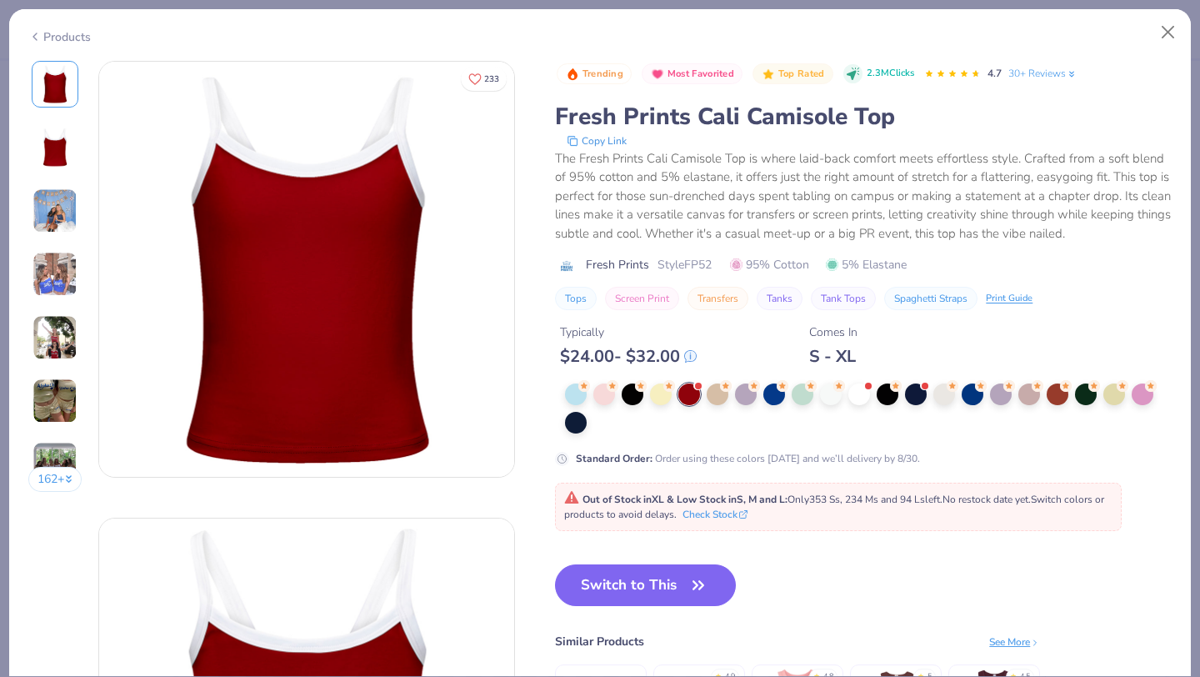
click at [628, 520] on span "Out of Stock in XL & Low Stock in S, M and L : Only 353 Ss, 234 Ms and 94 Ls le…" at bounding box center [834, 507] width 540 height 28
click at [628, 578] on button "Switch to This" at bounding box center [645, 585] width 181 height 42
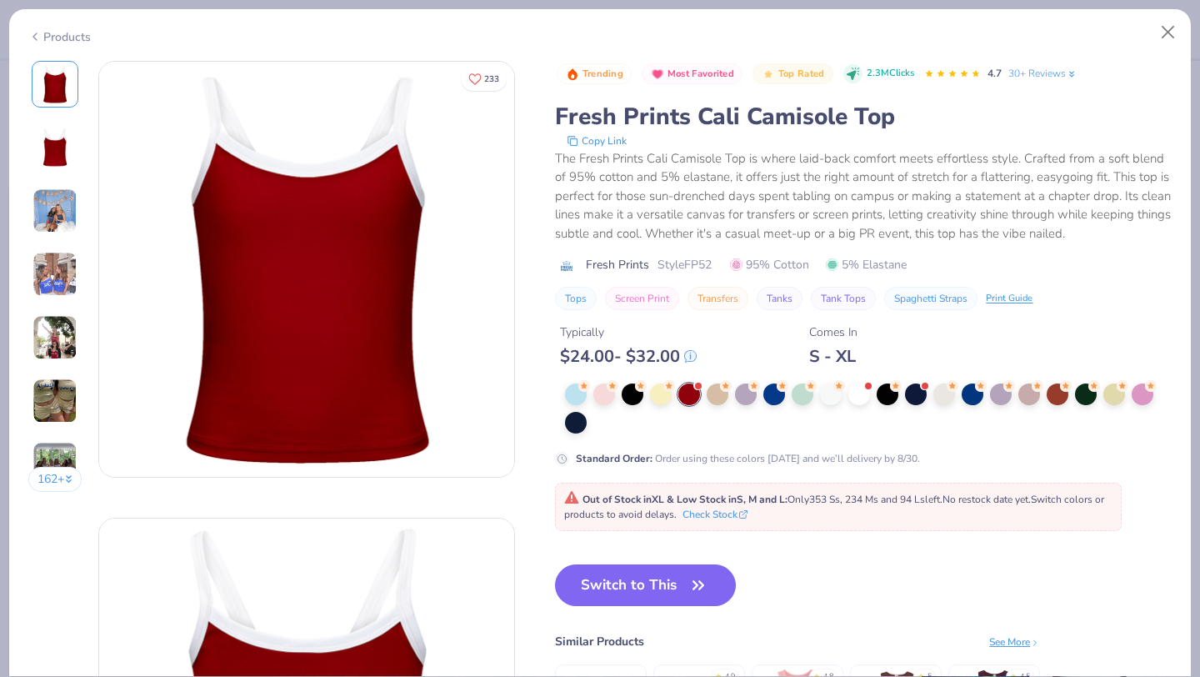
scroll to position [153, 0]
click at [682, 588] on button "Switch to This" at bounding box center [645, 585] width 181 height 42
click at [663, 583] on button "Switch to This" at bounding box center [645, 585] width 181 height 42
click at [640, 593] on button "Switch to This" at bounding box center [645, 585] width 181 height 42
click at [664, 592] on button "Switch to This" at bounding box center [645, 585] width 181 height 42
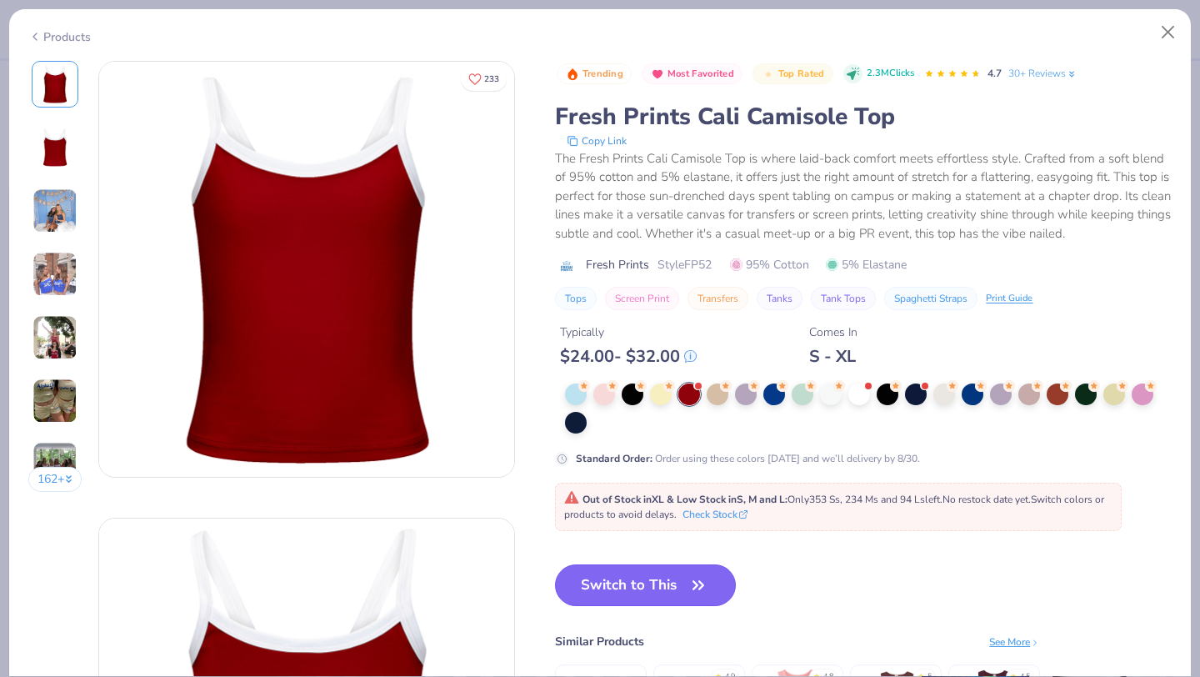
click at [664, 592] on button "Switch to This" at bounding box center [645, 585] width 181 height 42
type textarea "x"
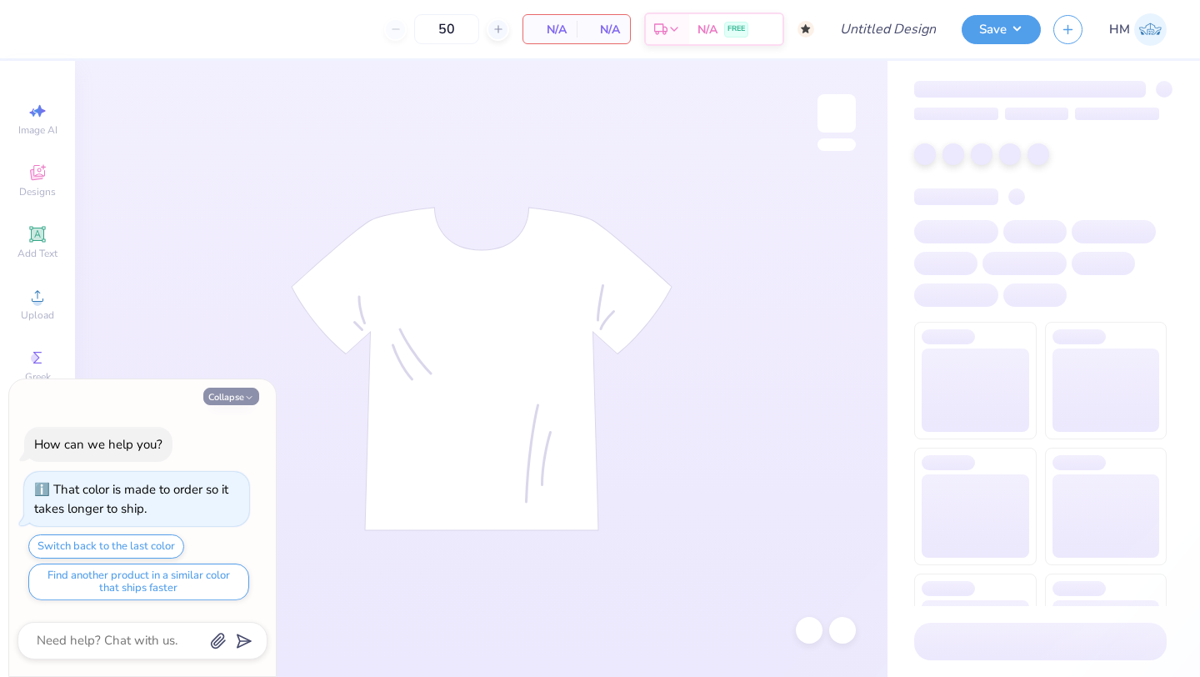
click at [222, 395] on button "Collapse" at bounding box center [231, 397] width 56 height 18
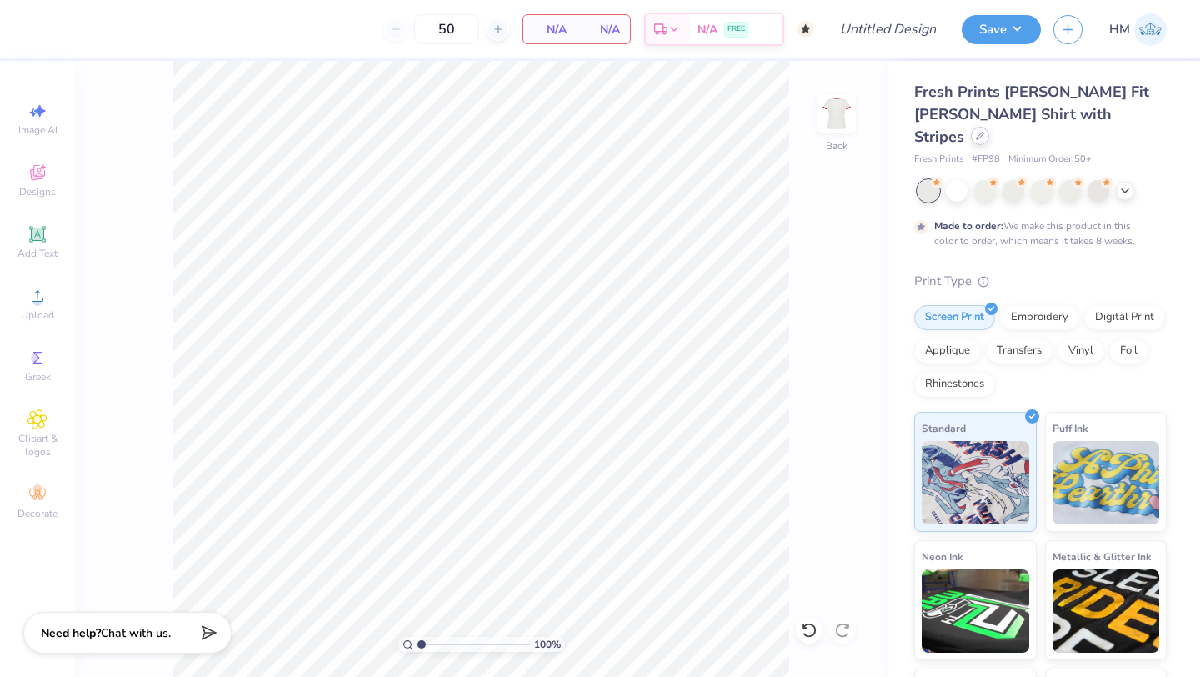
click at [983, 133] on icon at bounding box center [980, 136] width 7 height 7
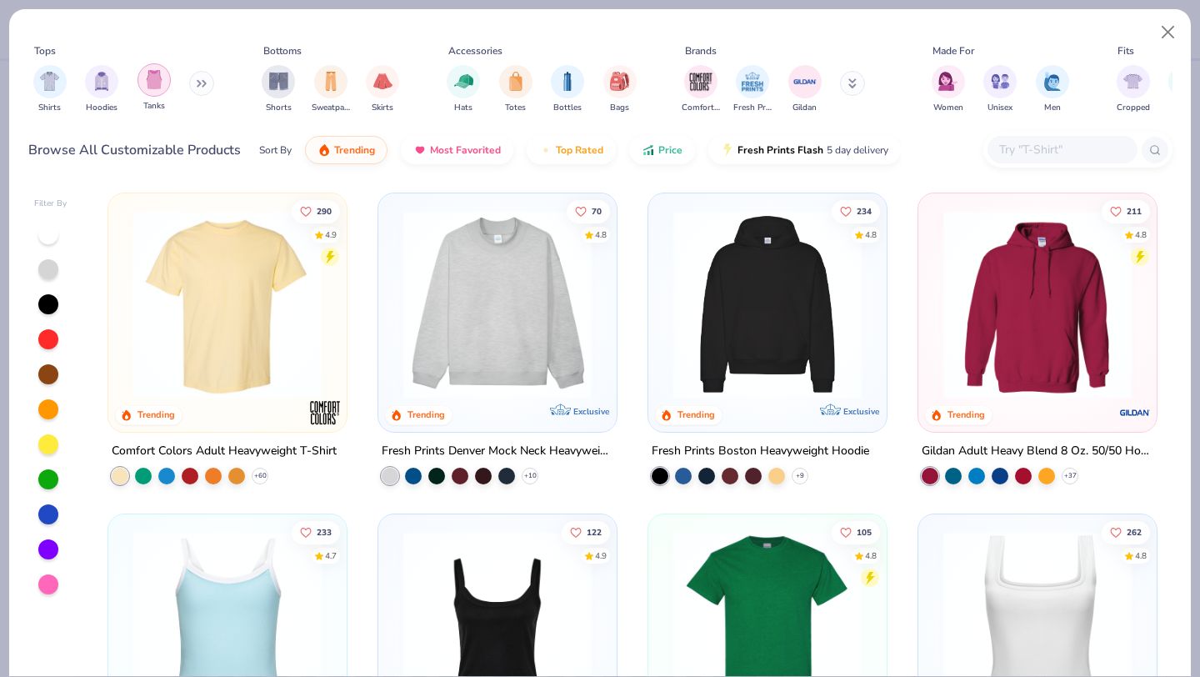
click at [150, 81] on img "filter for Tanks" at bounding box center [154, 79] width 18 height 19
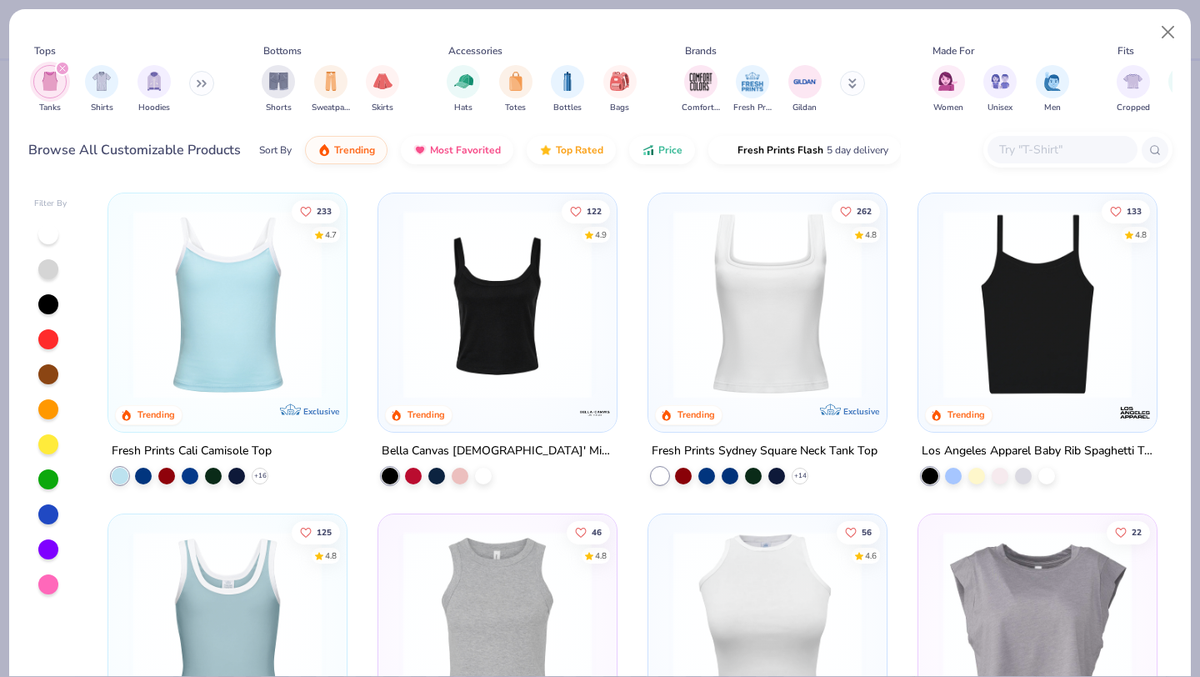
scroll to position [23, 0]
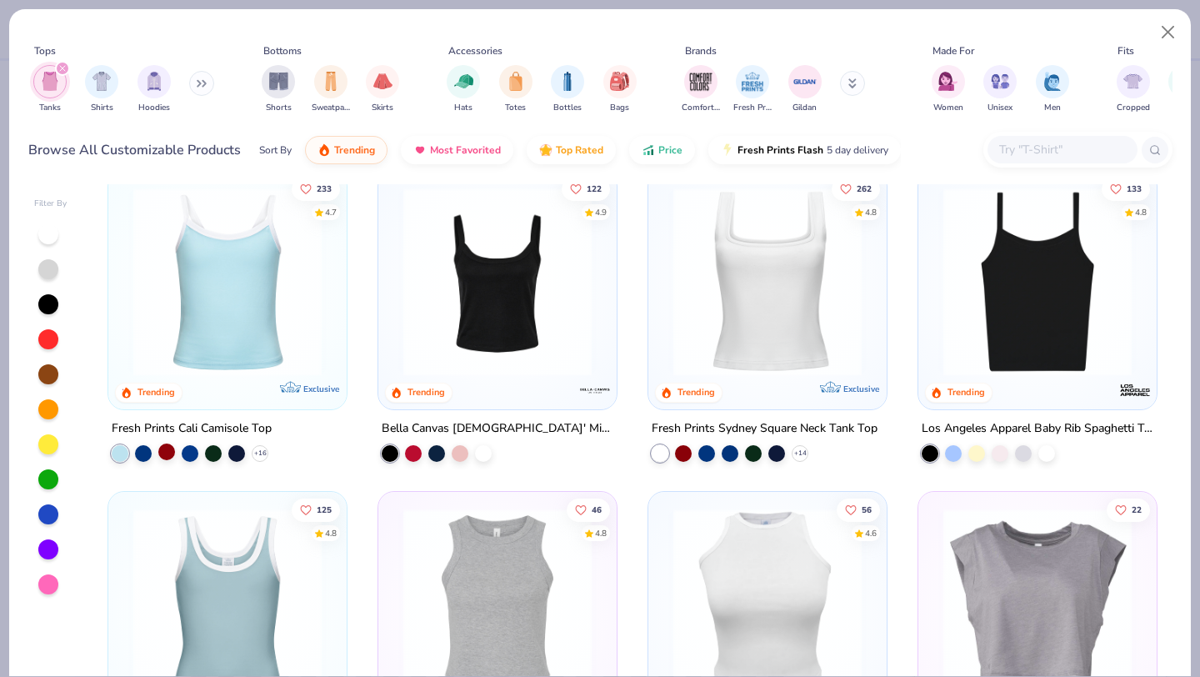
click at [161, 448] on div at bounding box center [166, 451] width 17 height 17
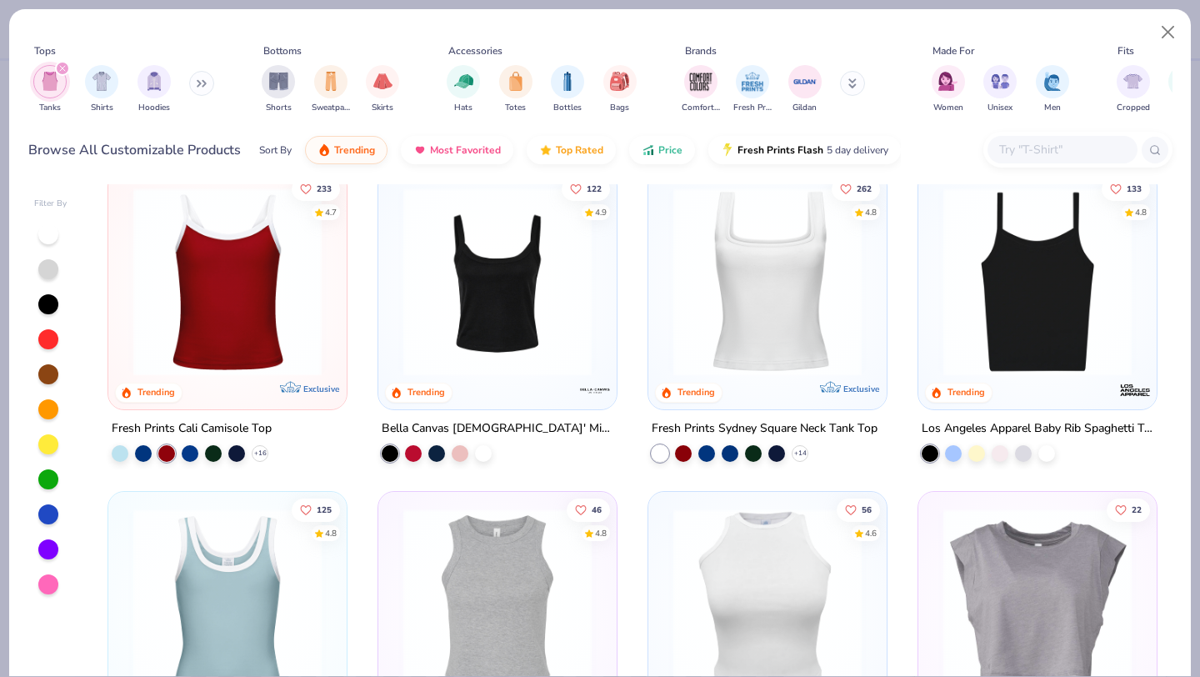
click at [231, 282] on img at bounding box center [227, 282] width 205 height 188
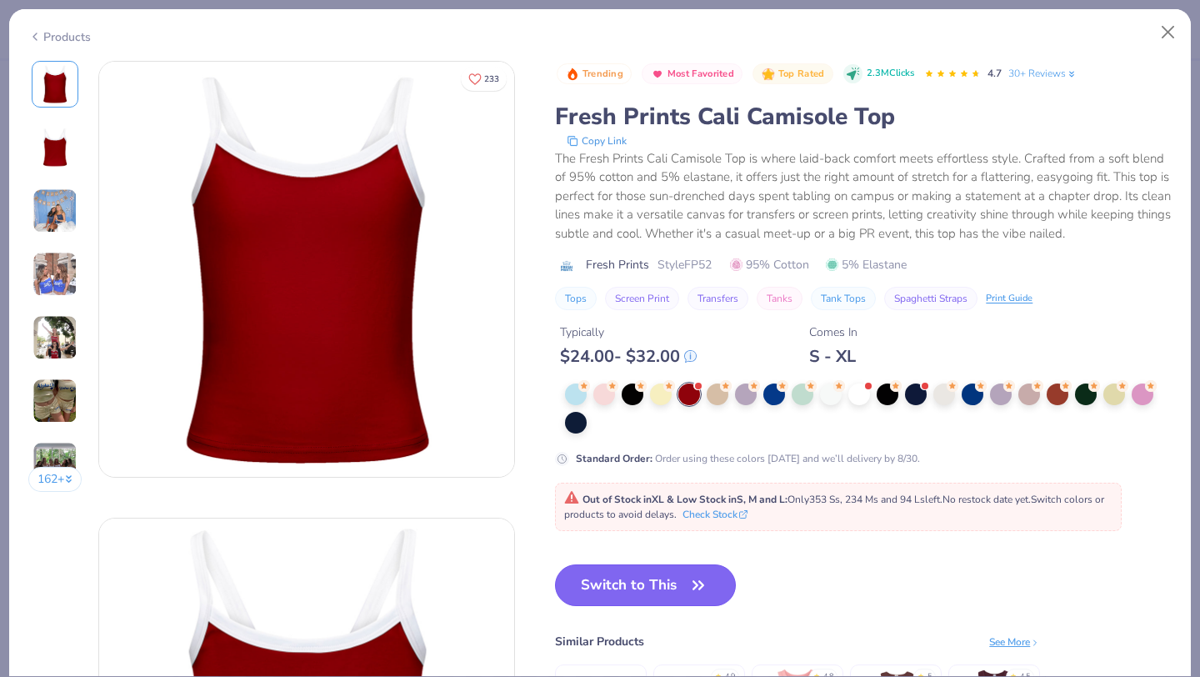
click at [666, 588] on button "Switch to This" at bounding box center [645, 585] width 181 height 42
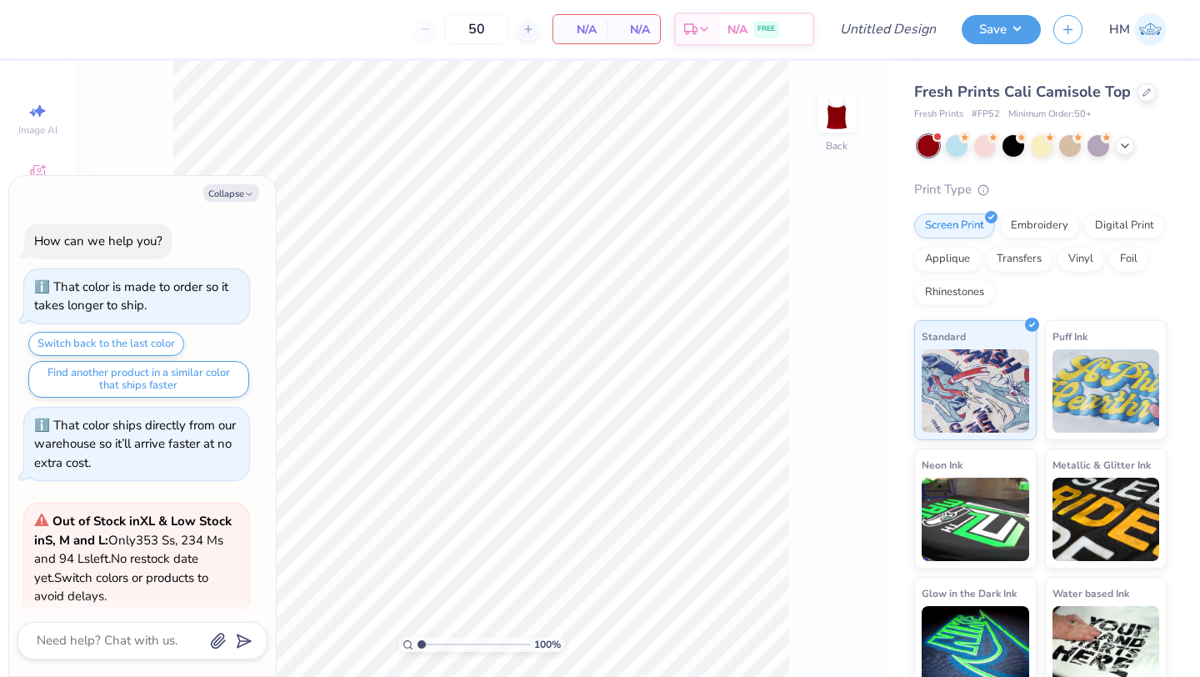
scroll to position [134, 0]
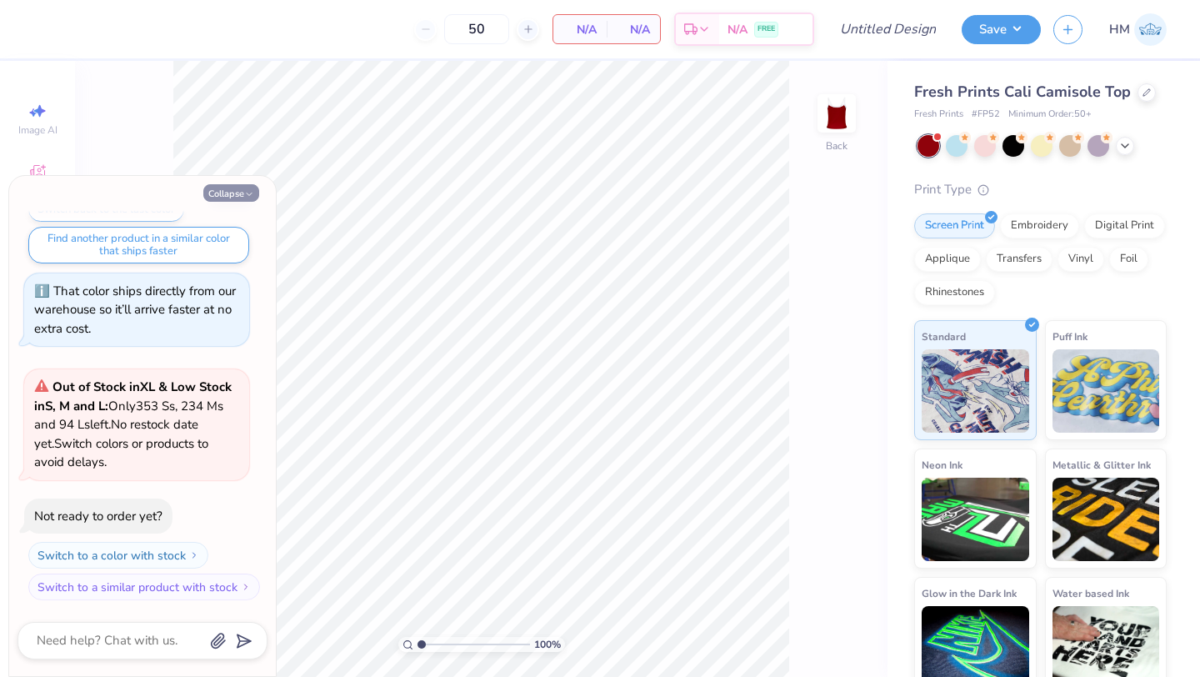
click at [223, 198] on button "Collapse" at bounding box center [231, 193] width 56 height 18
type textarea "x"
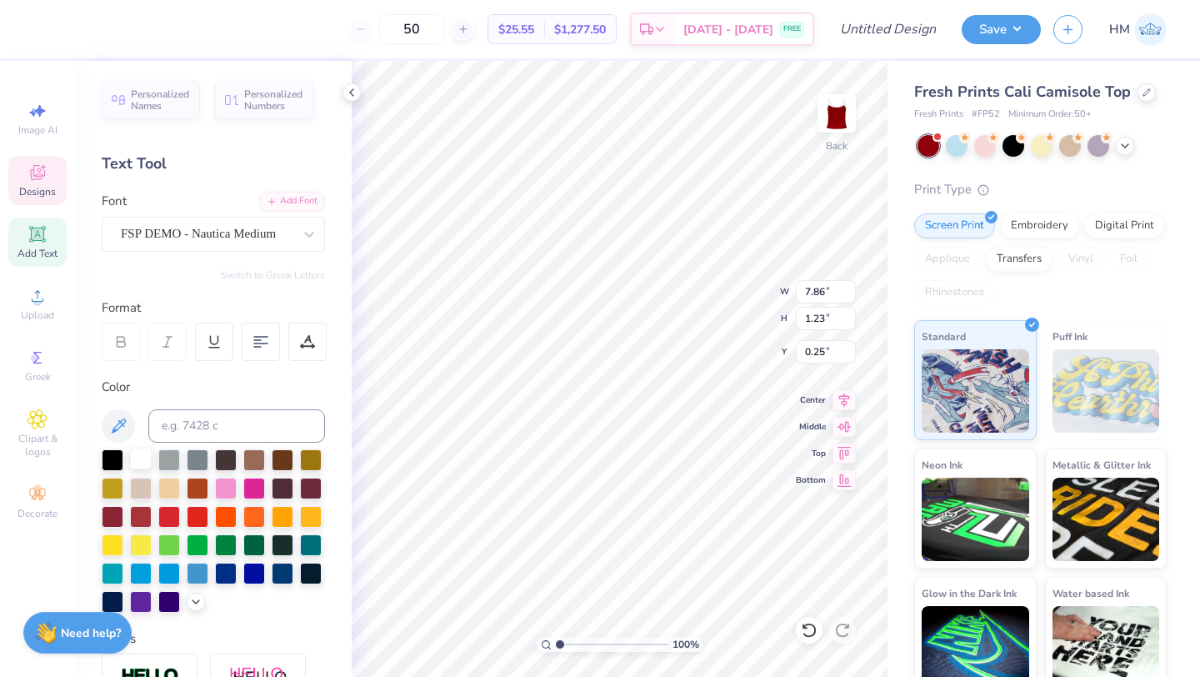
click at [139, 453] on div at bounding box center [141, 459] width 22 height 22
click at [133, 461] on div at bounding box center [141, 459] width 22 height 22
type input "1.48"
click at [136, 460] on div at bounding box center [141, 459] width 22 height 22
type input "0.75"
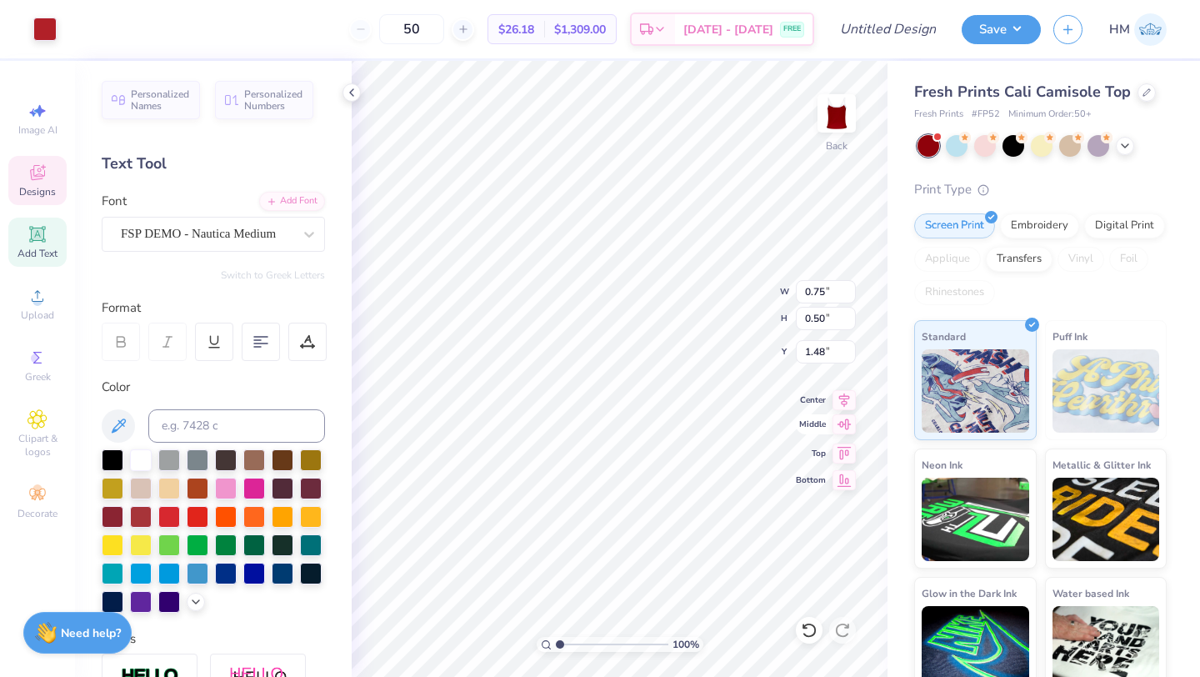
type input "0.50"
type input "1.70"
click at [141, 456] on div at bounding box center [141, 459] width 22 height 22
type input "0.91"
type input "0.48"
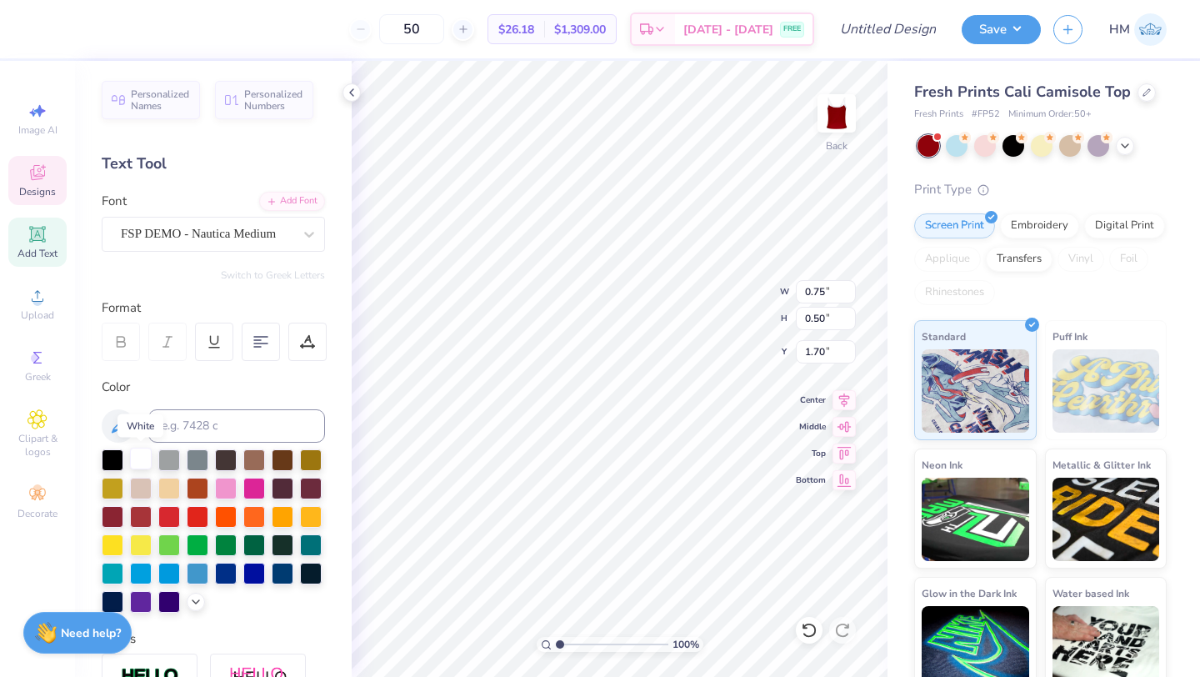
type input "1.76"
click at [133, 461] on div at bounding box center [141, 459] width 22 height 22
click at [142, 463] on div at bounding box center [141, 459] width 22 height 22
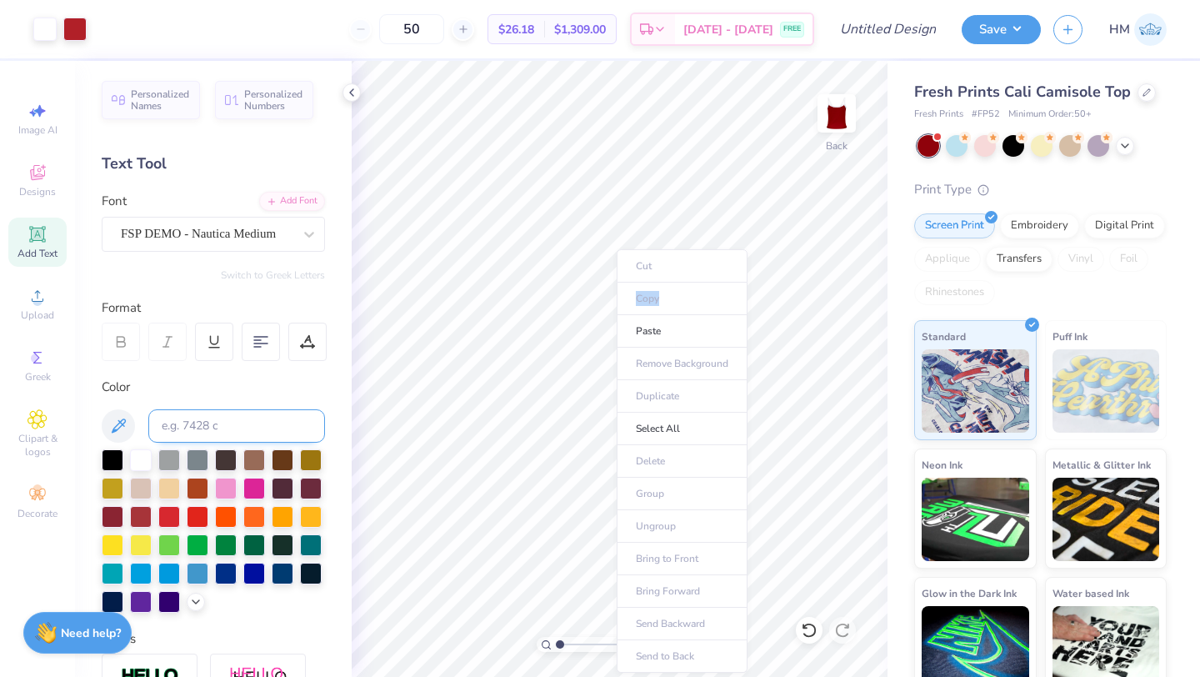
click at [617, 285] on ul "Cut Copy Paste Remove Background Duplicate Select All Delete Group Ungroup Brin…" at bounding box center [682, 460] width 131 height 423
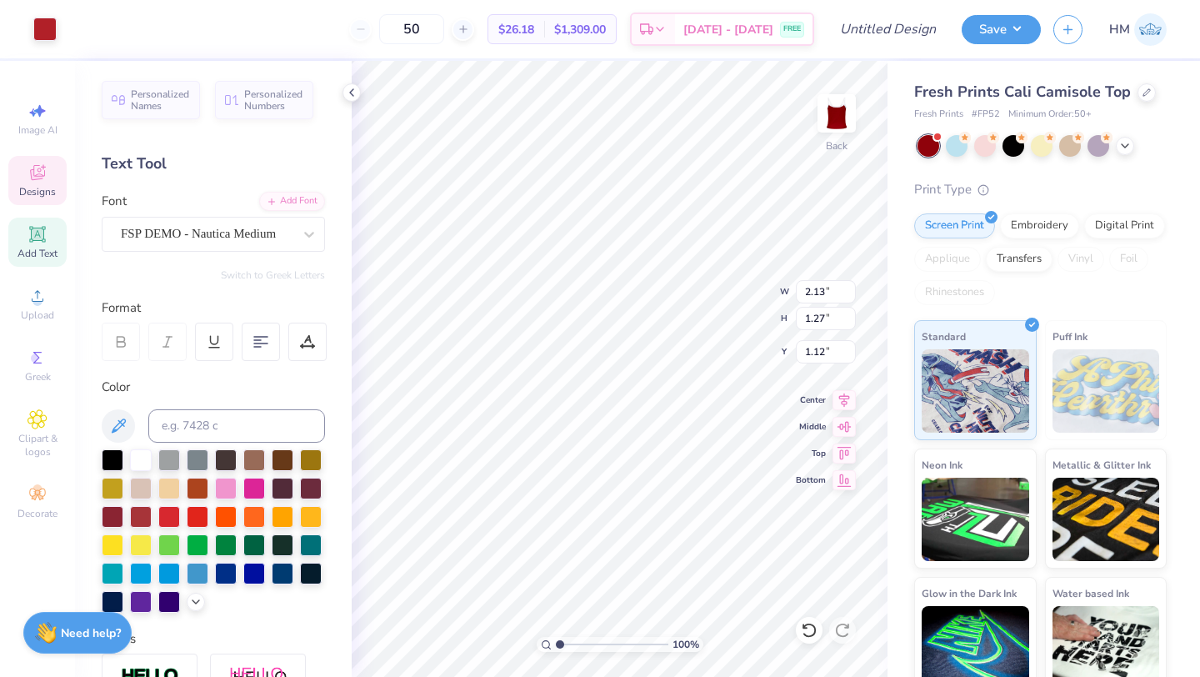
type input "1.12"
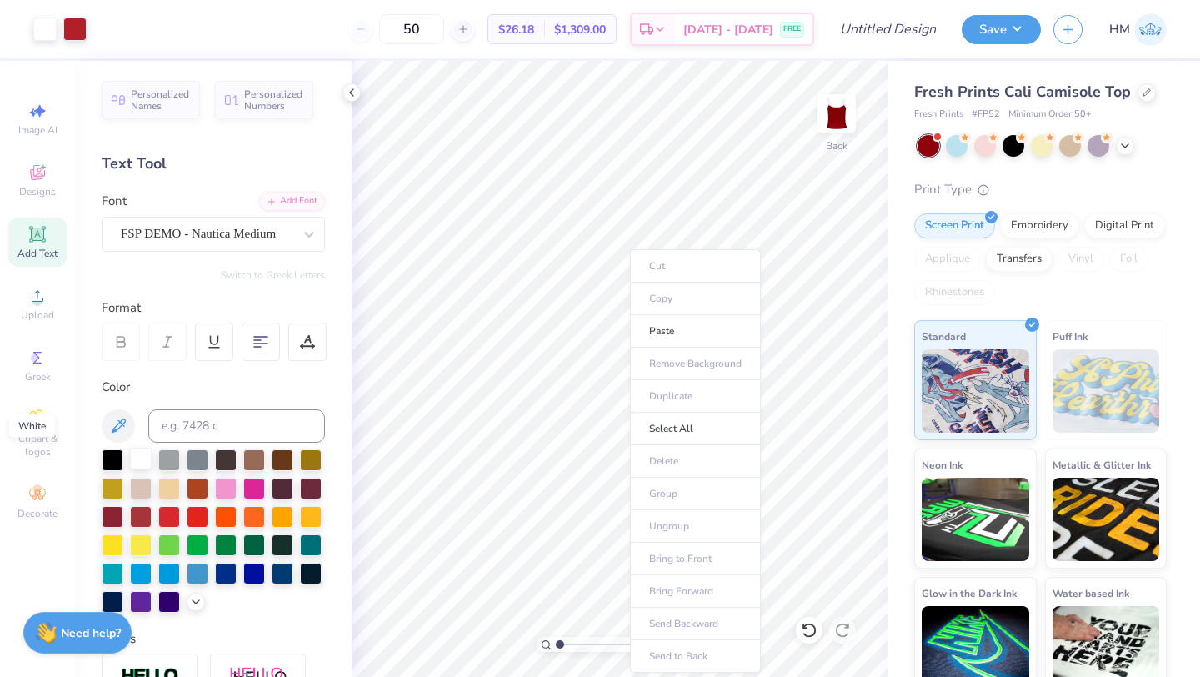
click at [137, 453] on div at bounding box center [141, 459] width 22 height 22
